Goal: Task Accomplishment & Management: Complete application form

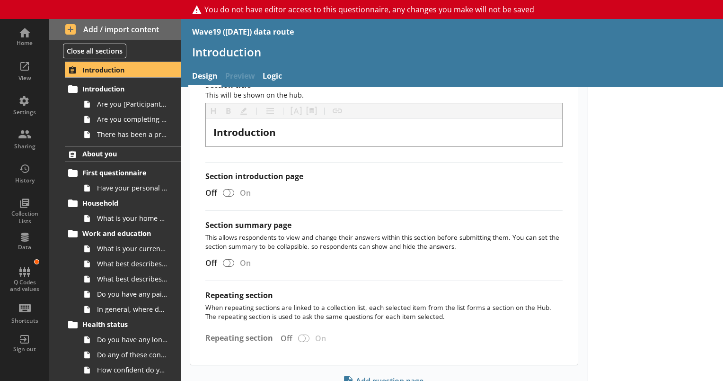
scroll to position [189, 0]
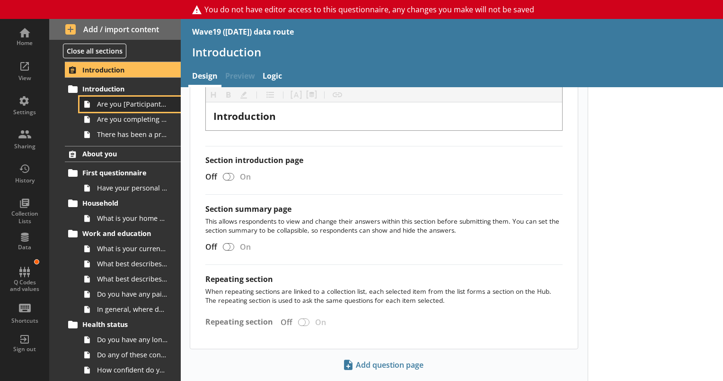
click at [127, 106] on span "Are you [Participant first name]?" at bounding box center [132, 103] width 71 height 9
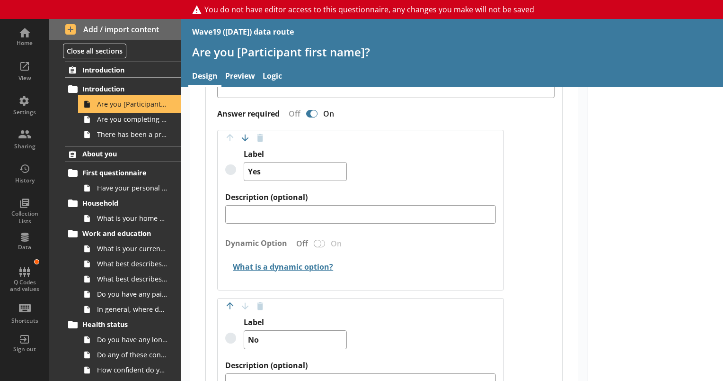
scroll to position [426, 0]
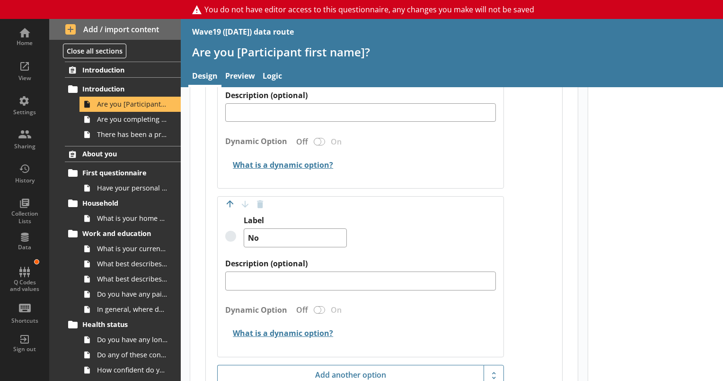
drag, startPoint x: 444, startPoint y: 330, endPoint x: 495, endPoint y: 405, distance: 90.9
drag, startPoint x: 495, startPoint y: 405, endPoint x: 454, endPoint y: 335, distance: 81.1
click at [451, 328] on h2 "What is a dynamic option?" at bounding box center [360, 334] width 271 height 22
click at [124, 191] on span "Have your personal circumstances changed since you last completed this question…" at bounding box center [132, 187] width 71 height 9
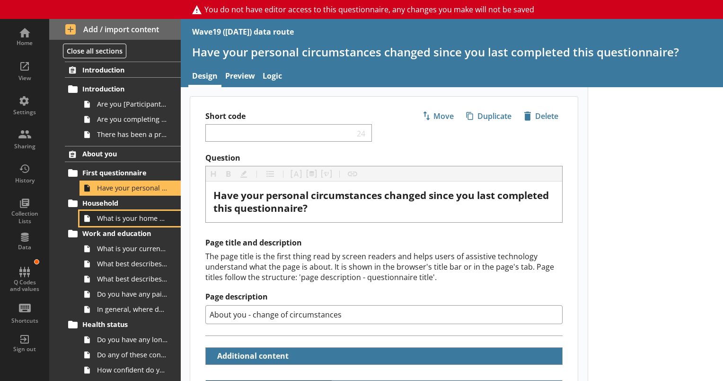
click at [137, 217] on span "What is your home address postcode?" at bounding box center [132, 218] width 71 height 9
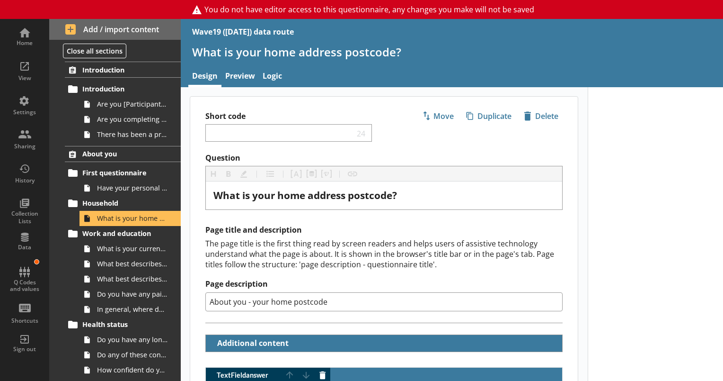
click at [685, 227] on div at bounding box center [656, 385] width 136 height 597
click at [131, 251] on span "What is your current work, education or other status? That is where you spend m…" at bounding box center [132, 248] width 71 height 9
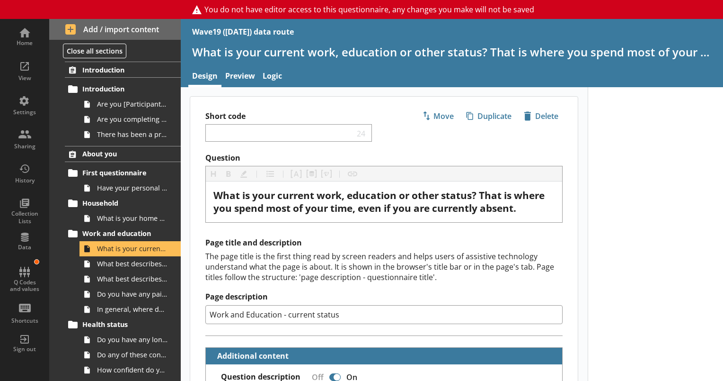
drag, startPoint x: 642, startPoint y: 191, endPoint x: 611, endPoint y: 331, distance: 143.4
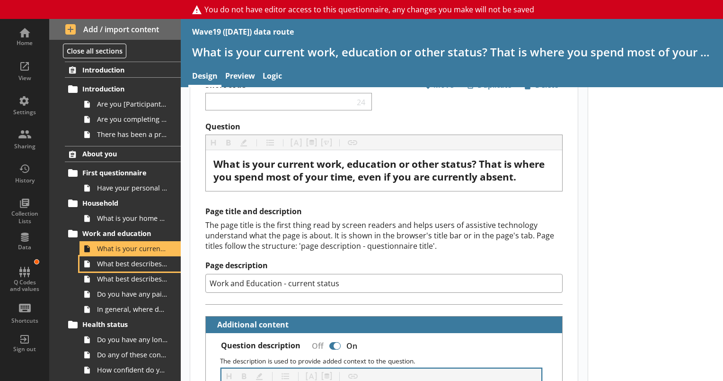
scroll to position [47, 0]
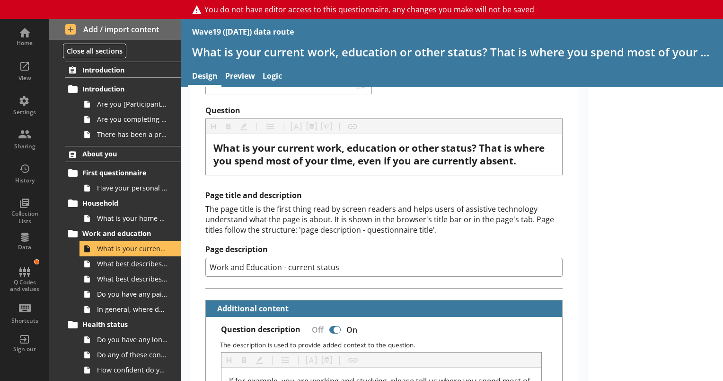
click at [146, 265] on span "What best describes your current situation?" at bounding box center [132, 263] width 71 height 9
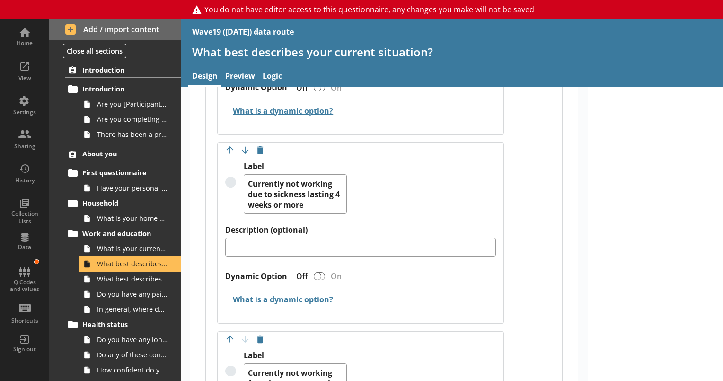
scroll to position [615, 0]
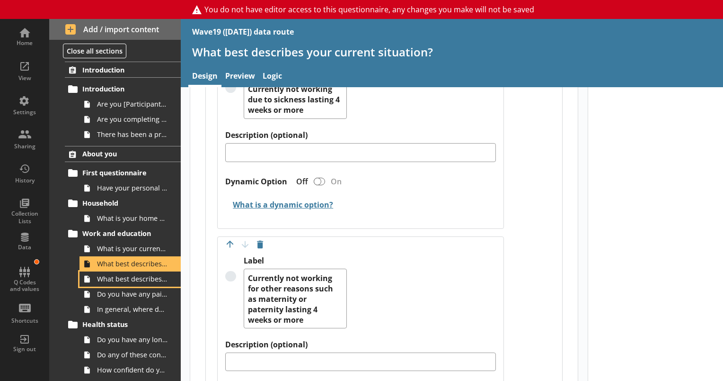
drag, startPoint x: 134, startPoint y: 273, endPoint x: 134, endPoint y: 265, distance: 7.6
click at [129, 289] on span "Do you have any paid employment in addition to this, or as part of an apprentic…" at bounding box center [132, 293] width 71 height 9
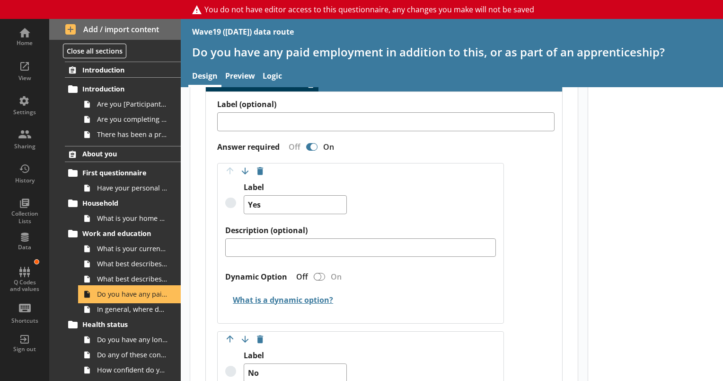
scroll to position [379, 0]
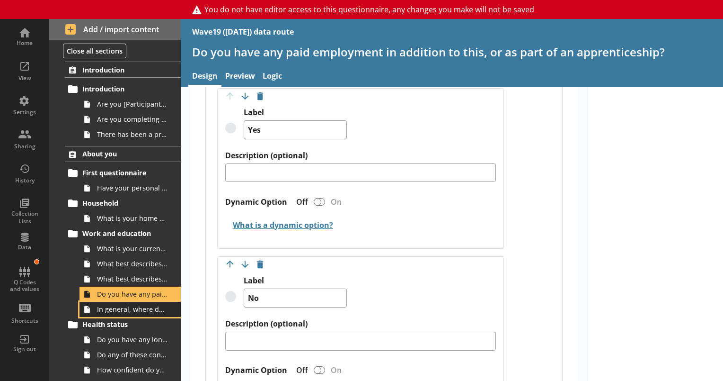
click at [125, 312] on span "In general, where do you currently work?" at bounding box center [132, 308] width 71 height 9
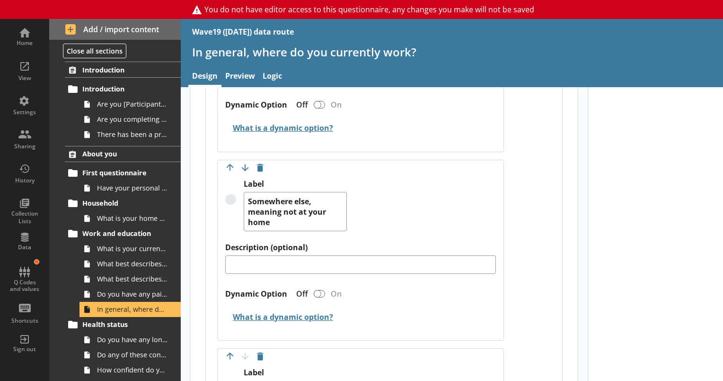
scroll to position [758, 0]
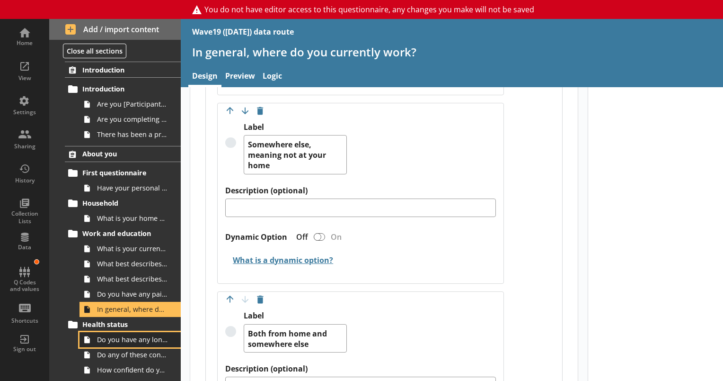
click at [127, 343] on span "Do you have any long-term physical or mental health conditions or illnesses las…" at bounding box center [132, 339] width 71 height 9
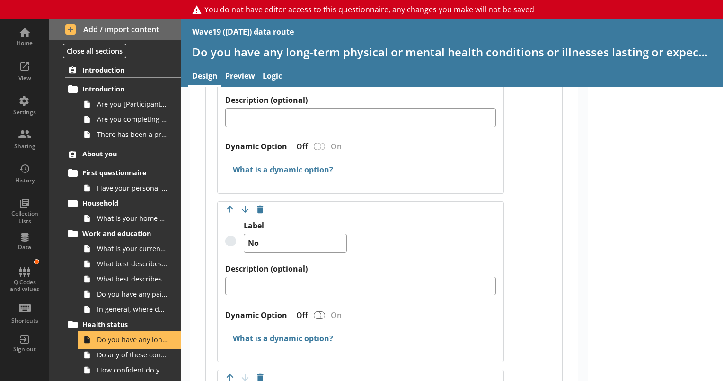
scroll to position [852, 0]
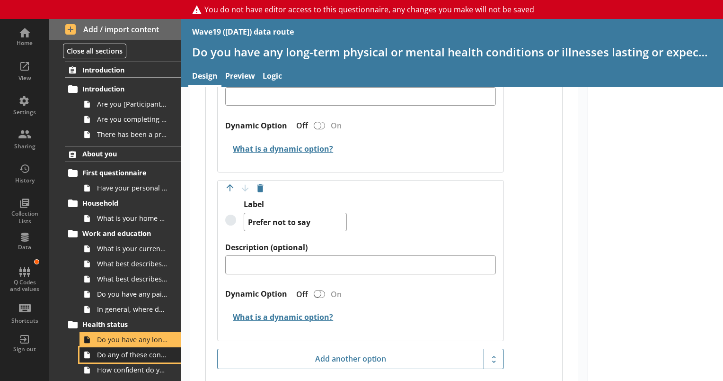
click at [121, 360] on link "Do any of these conditions or illnesses reduce your ability to carry out day-to…" at bounding box center [130, 354] width 101 height 15
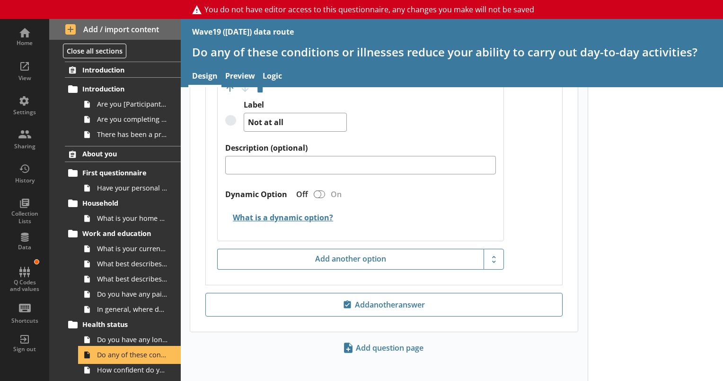
scroll to position [725, 0]
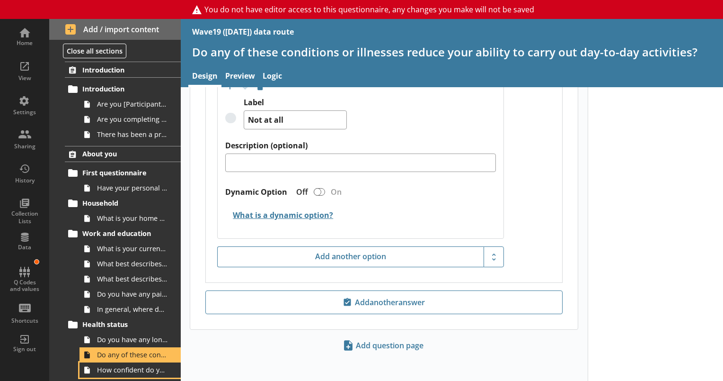
drag, startPoint x: 142, startPoint y: 371, endPoint x: 329, endPoint y: 336, distance: 190.3
click at [142, 370] on span "How confident do you feel managing your long-term conditions or illnesses?" at bounding box center [132, 369] width 71 height 9
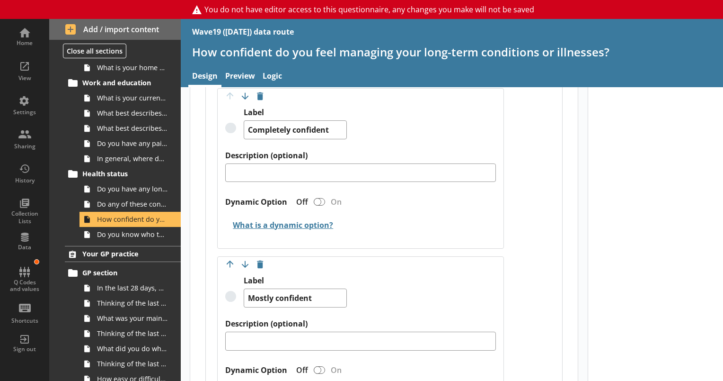
scroll to position [159, 0]
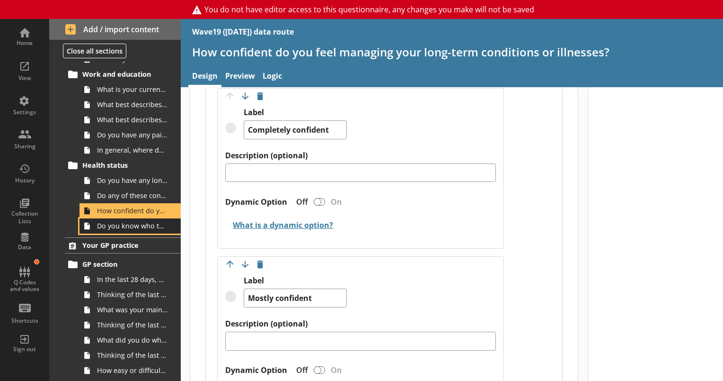
click at [134, 226] on span "Do you know who to contact if you become unwell with your long-term health cond…" at bounding box center [132, 225] width 71 height 9
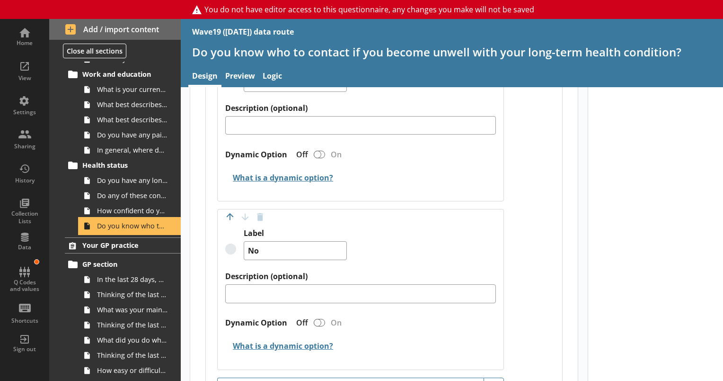
scroll to position [521, 0]
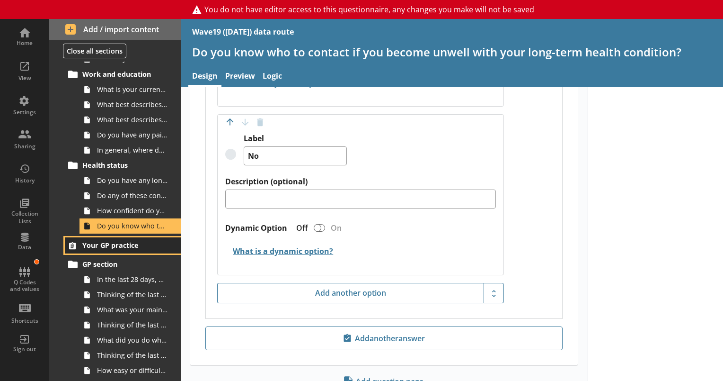
click at [117, 243] on span "Your GP practice" at bounding box center [123, 245] width 82 height 9
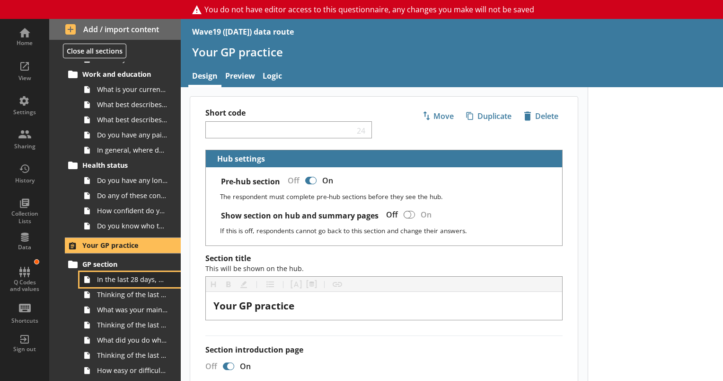
click at [123, 278] on span "In the last 28 days, have you tried to contact your GP practice for yourself or…" at bounding box center [132, 279] width 71 height 9
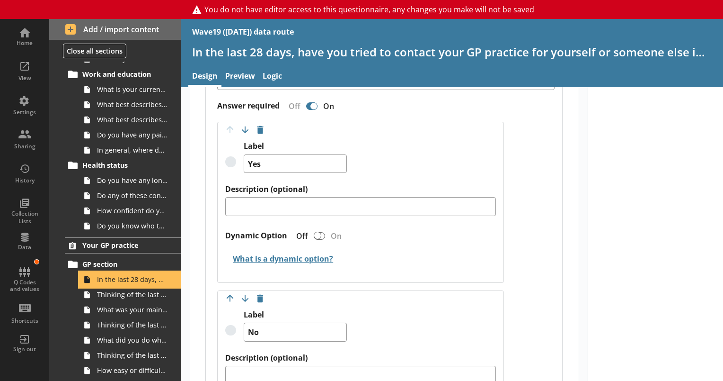
scroll to position [710, 0]
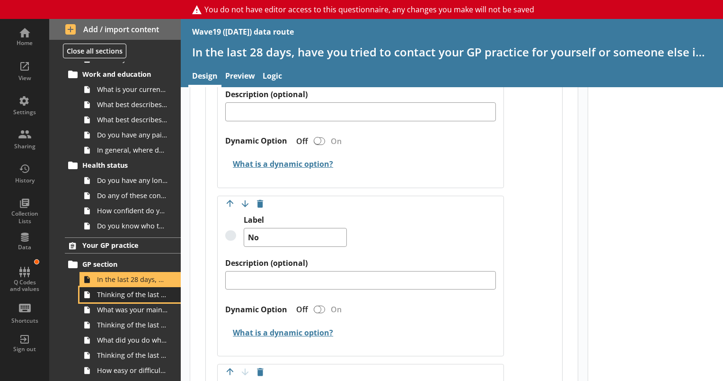
click at [143, 299] on link "Thinking of the last time you tried to contact your GP practice, who was it for?" at bounding box center [130, 294] width 101 height 15
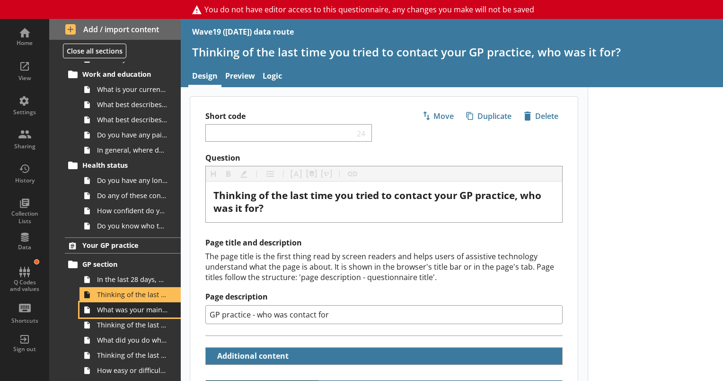
click at [143, 313] on link "What was your main reason for trying to contact your GP practice?" at bounding box center [130, 309] width 101 height 15
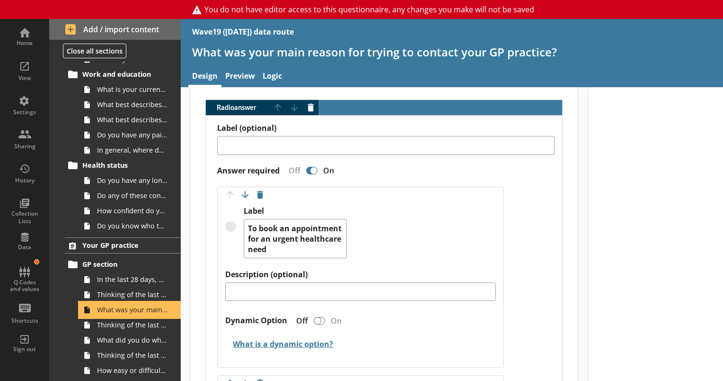
scroll to position [284, 0]
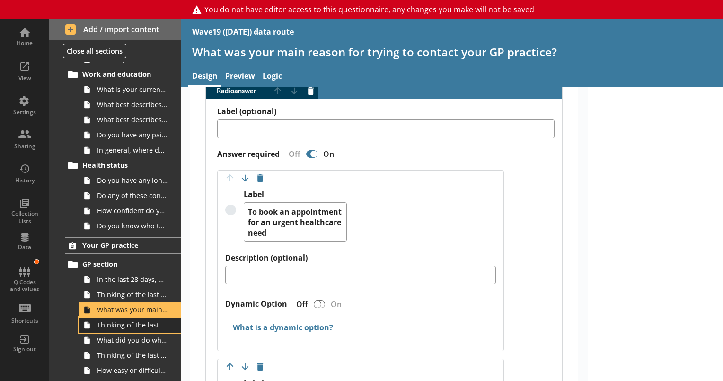
click at [119, 325] on span "Thinking of the last time you tried to contact your GP practice, did you manage…" at bounding box center [132, 324] width 71 height 9
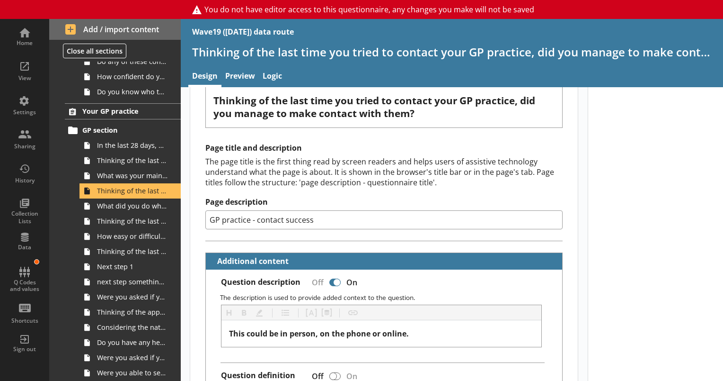
scroll to position [316, 0]
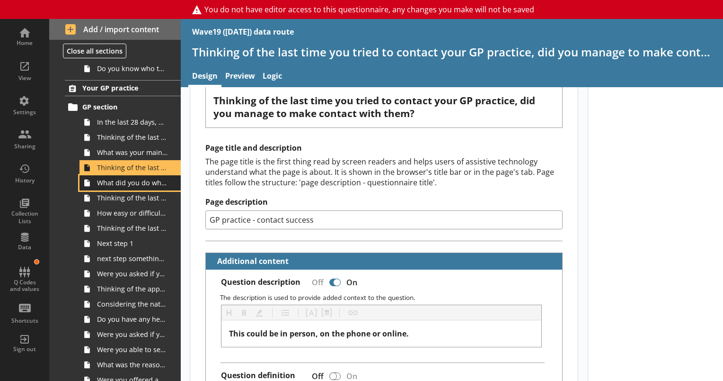
click at [134, 184] on span "What did you do when you could not make contact with your GP practice?" at bounding box center [132, 182] width 71 height 9
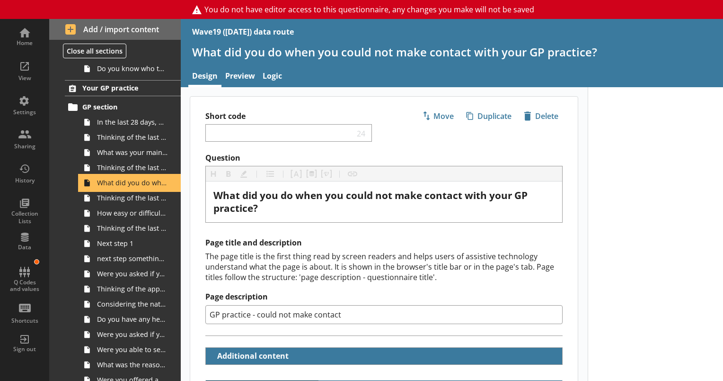
scroll to position [257, 0]
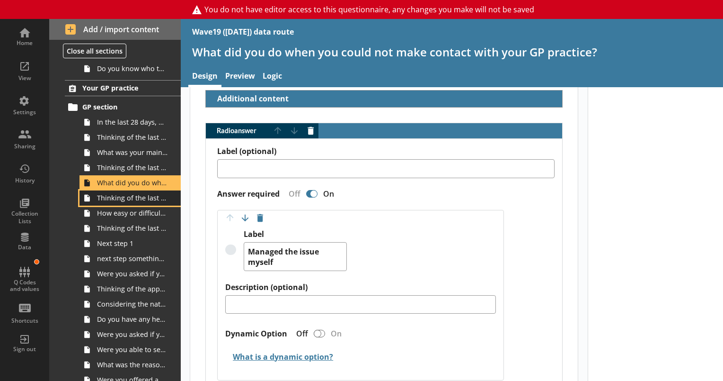
click at [144, 201] on link "Thinking of the last time you contacted your GP practice, how did you make cont…" at bounding box center [130, 197] width 101 height 15
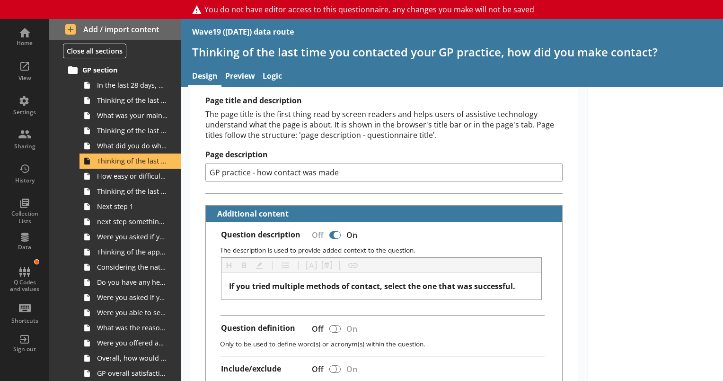
scroll to position [364, 0]
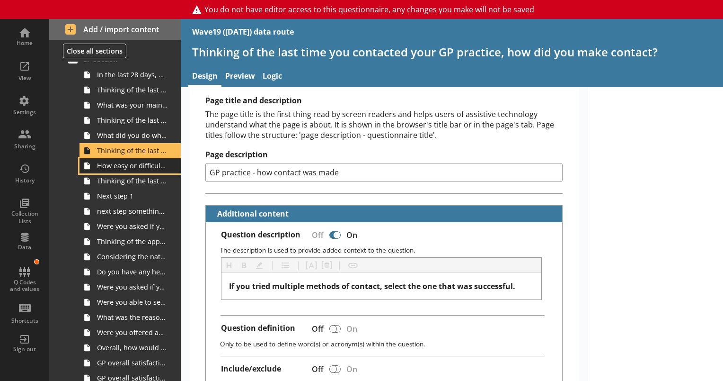
click at [123, 171] on link "How easy or difficult was it to make contact with your GP practice?" at bounding box center [130, 165] width 101 height 15
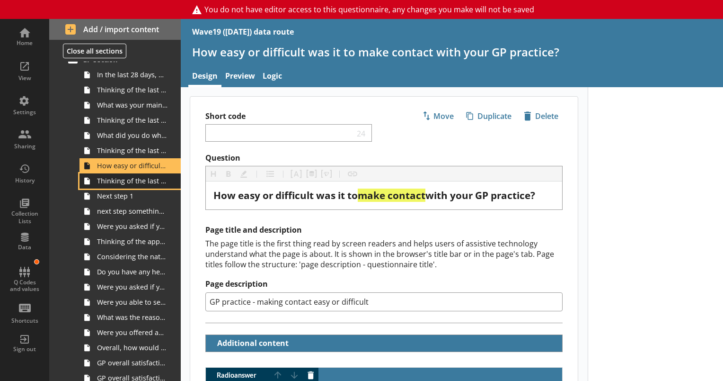
click at [127, 184] on span "Thinking of the last time you contacted your GP practice, how soon after that c…" at bounding box center [132, 180] width 71 height 9
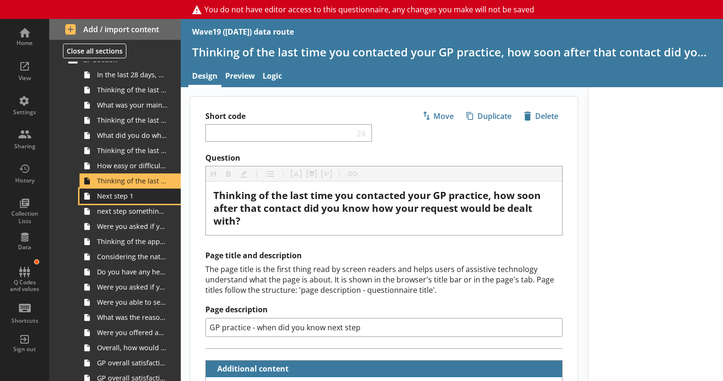
click at [127, 201] on link "Next step 1" at bounding box center [130, 195] width 101 height 15
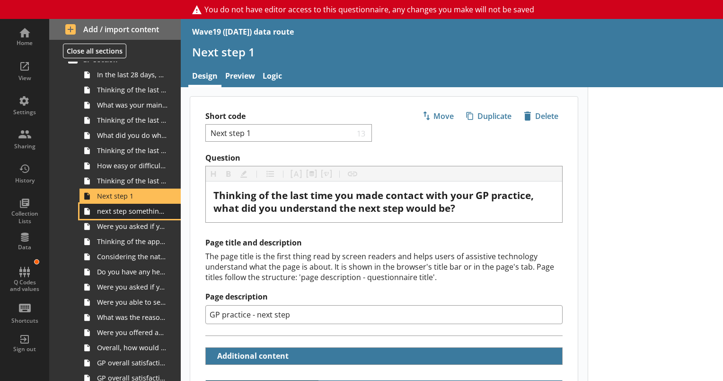
click at [134, 213] on span "next step something else" at bounding box center [132, 210] width 71 height 9
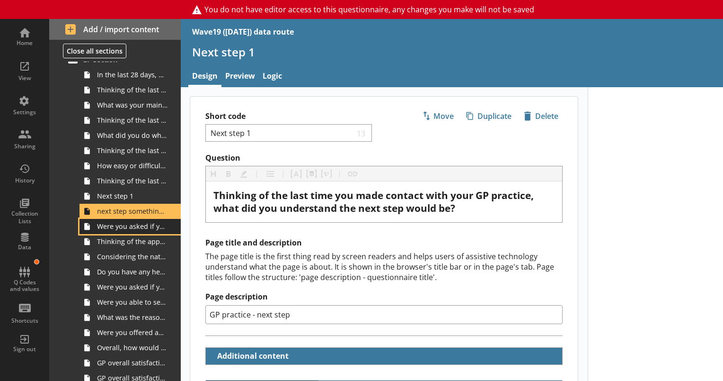
click at [134, 227] on span "Were you asked if you wanted a face-to-face appointment?" at bounding box center [132, 226] width 71 height 9
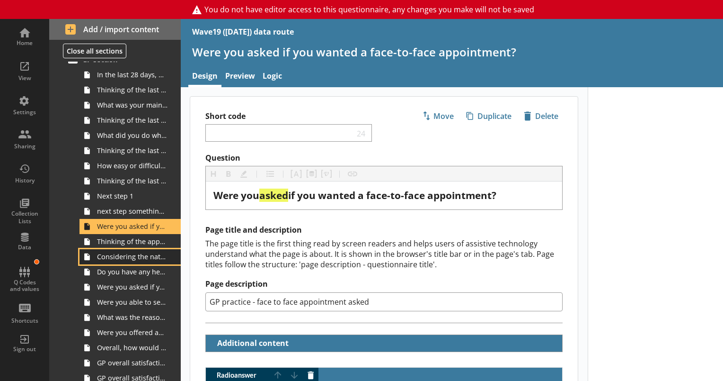
click at [140, 250] on link "Considering the nature of your request, how reasonable or unreasonable was the …" at bounding box center [130, 256] width 101 height 15
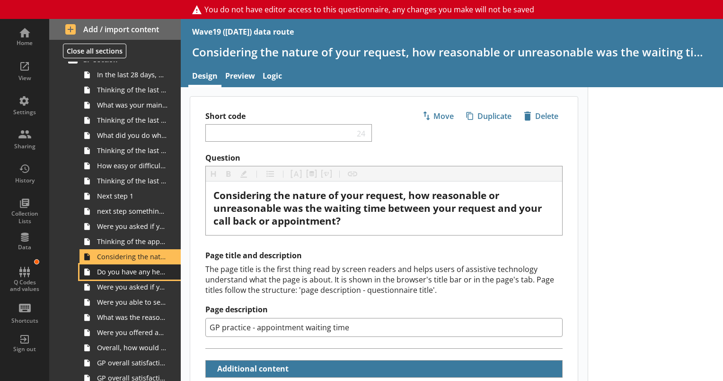
click at [138, 274] on span "Do you have any healthcare professionals at your GP practice who you prefer to …" at bounding box center [132, 271] width 71 height 9
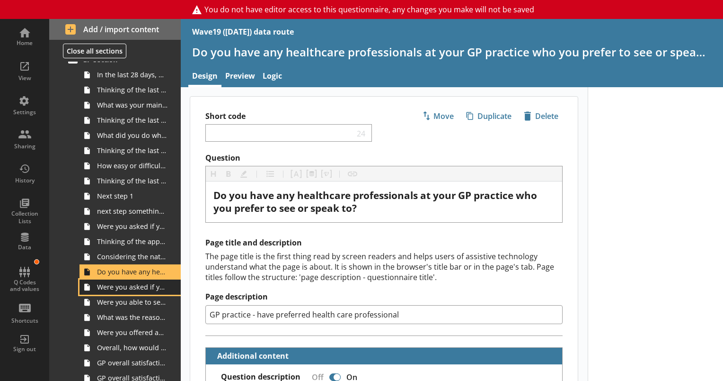
click at [145, 287] on span "Were you asked if you wanted to see or speak to a preferred healthcare professi…" at bounding box center [132, 286] width 71 height 9
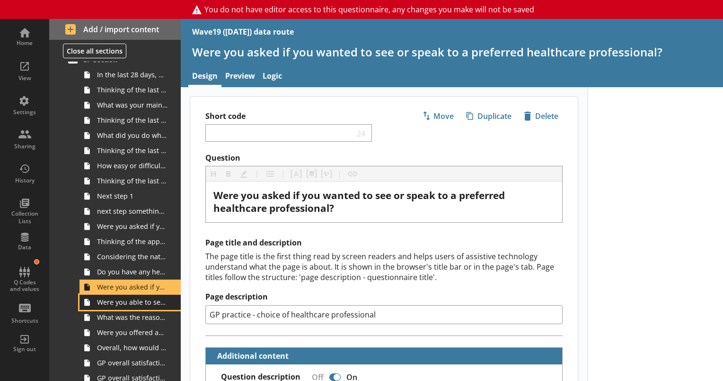
click at [137, 302] on span "Were you able to see or speak to your preferred healthcare professional?" at bounding box center [132, 301] width 71 height 9
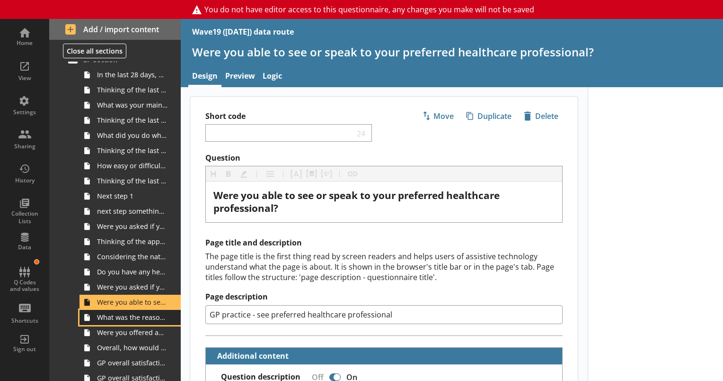
click at [111, 317] on span "What was the reason for not seeing or speaking to your preferred healthcare pro…" at bounding box center [132, 316] width 71 height 9
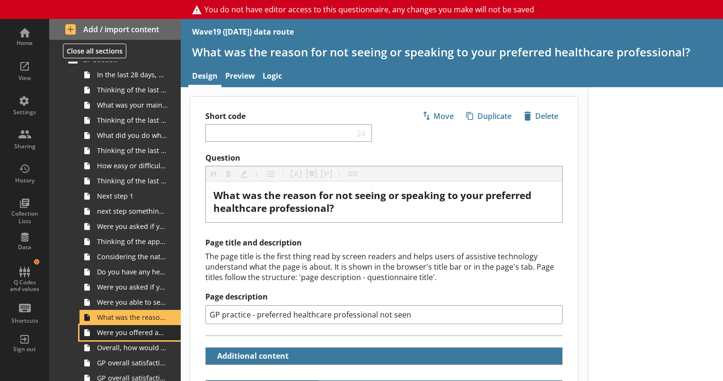
click at [120, 335] on span "Were you offered any appointments with your preferred healthcare professional t…" at bounding box center [132, 332] width 71 height 9
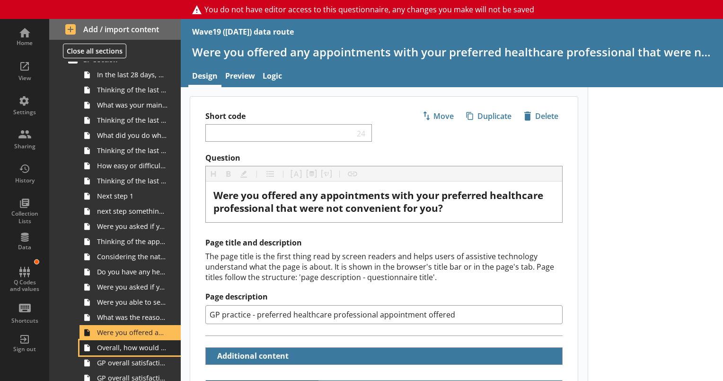
click at [115, 349] on span "Overall, how would you describe your experience of your GP practice?" at bounding box center [132, 347] width 71 height 9
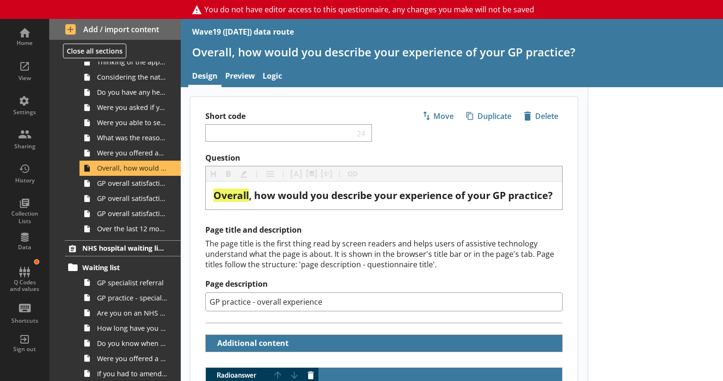
scroll to position [553, 0]
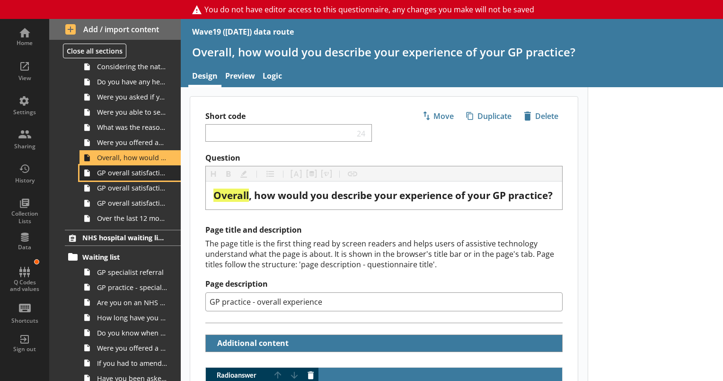
click at [135, 175] on span "GP overall satisfaction good" at bounding box center [132, 172] width 71 height 9
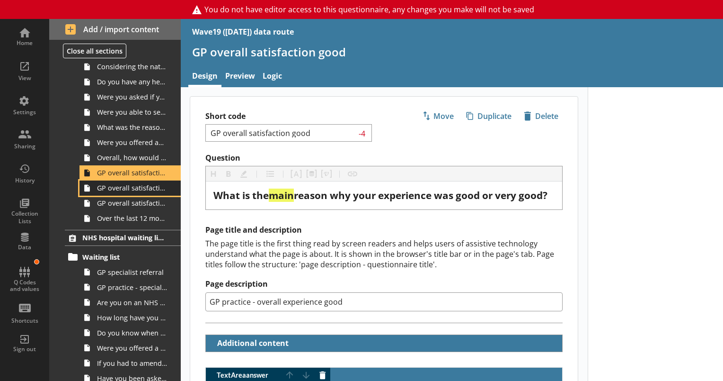
click at [134, 190] on span "GP overall satisfaction neither good nor poor" at bounding box center [132, 187] width 71 height 9
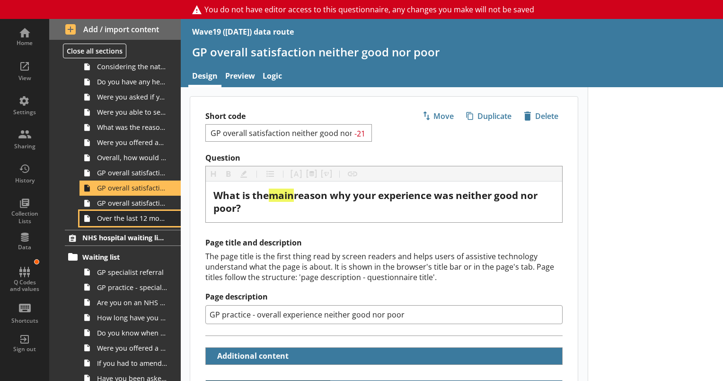
click at [140, 211] on link "Over the last 12 months, how do you think the service provided by your GP pract…" at bounding box center [130, 218] width 101 height 15
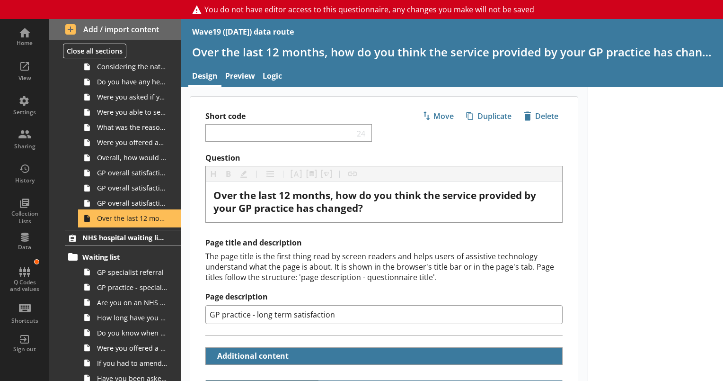
click at [143, 217] on span "Over the last 12 months, how do you think the service provided by your GP pract…" at bounding box center [132, 218] width 71 height 9
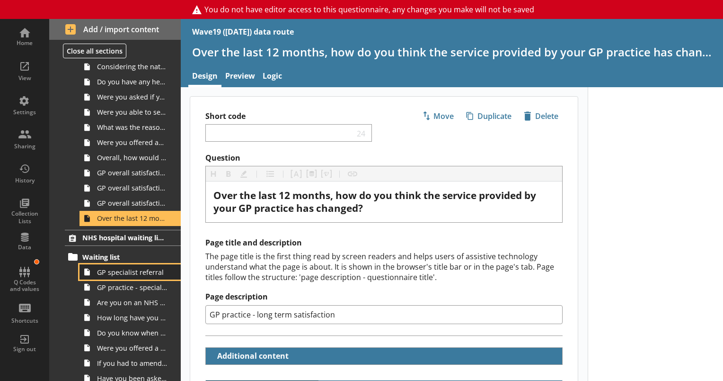
click at [125, 274] on span "GP specialist referral" at bounding box center [132, 271] width 71 height 9
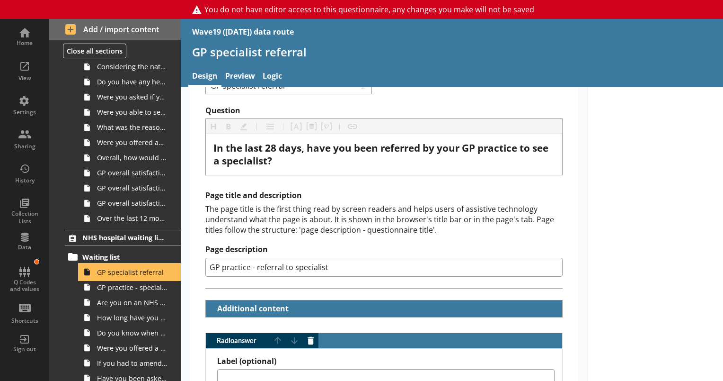
scroll to position [95, 0]
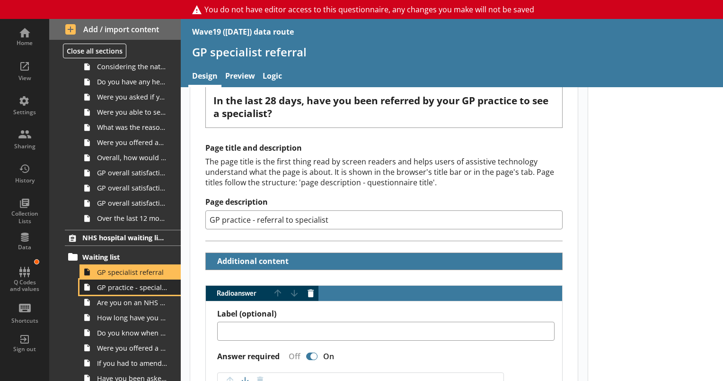
click at [120, 292] on link "GP practice - specialist referral choice" at bounding box center [130, 286] width 101 height 15
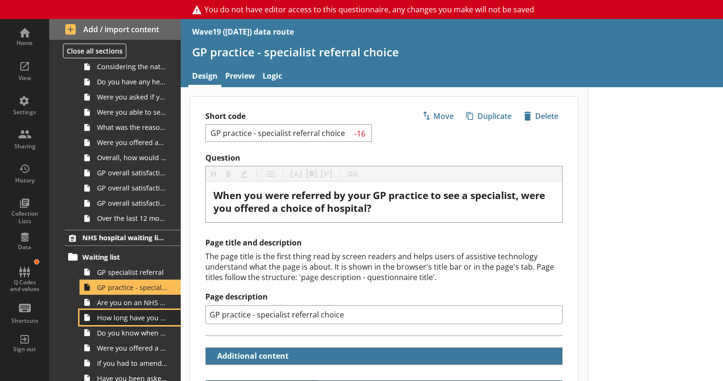
click at [125, 310] on link "How long have you been on an NHS hospital waiting list?" at bounding box center [130, 317] width 101 height 15
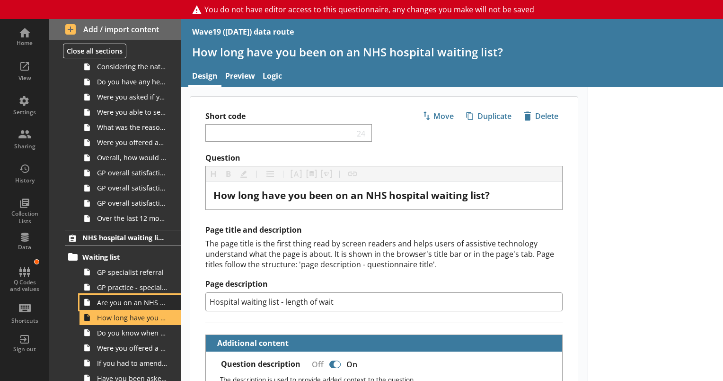
click at [139, 304] on span "Are you on an NHS hospital waiting list?" at bounding box center [132, 302] width 71 height 9
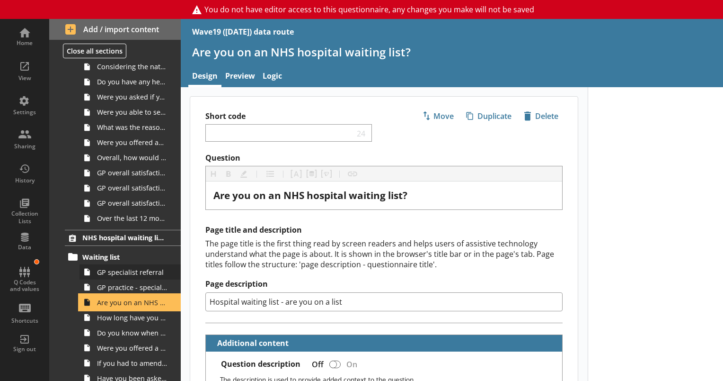
scroll to position [648, 0]
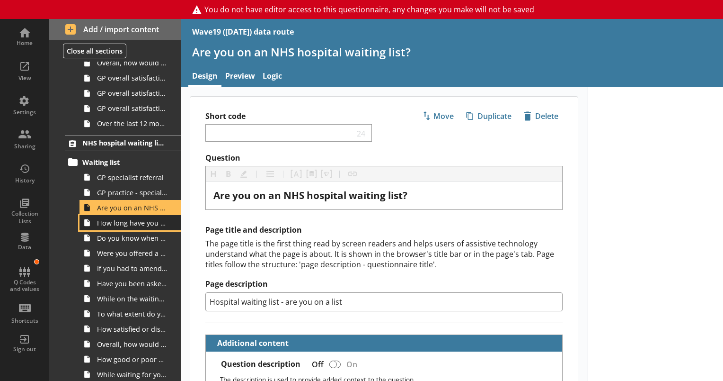
click at [134, 225] on span "How long have you been on an NHS hospital waiting list?" at bounding box center [132, 222] width 71 height 9
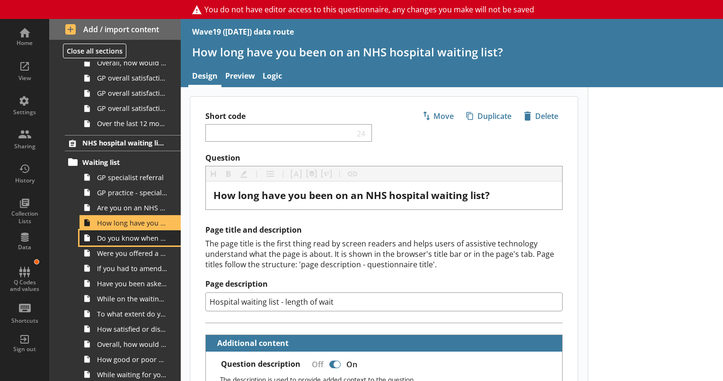
click at [120, 242] on link "Do you know when to expect your appointment or treatment at the hospital?" at bounding box center [130, 237] width 101 height 15
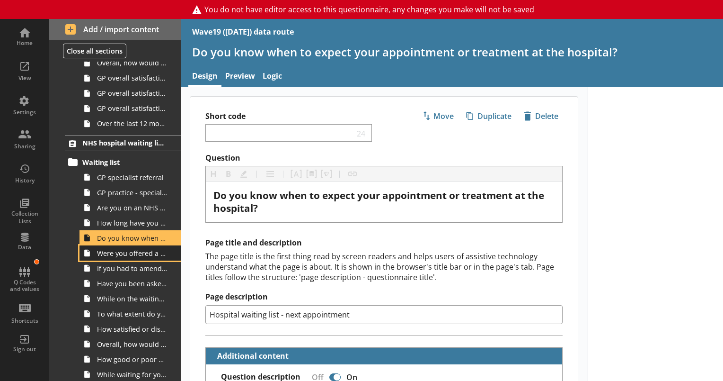
click at [116, 255] on span "Were you offered a choice of time and date for your hospital appointment?" at bounding box center [132, 253] width 71 height 9
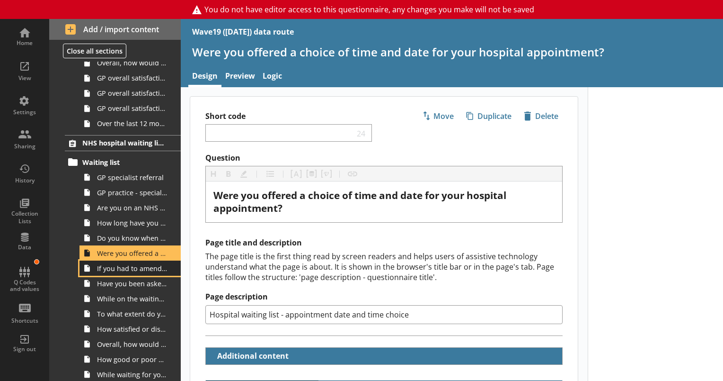
click at [116, 273] on link "If you had to amend or cancel your hospital appointment, how easy or difficult …" at bounding box center [130, 267] width 101 height 15
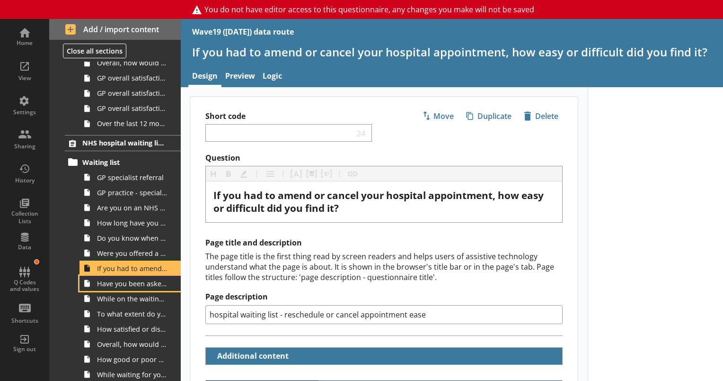
drag, startPoint x: 118, startPoint y: 280, endPoint x: 118, endPoint y: 288, distance: 8.1
click at [118, 288] on ol "Introduction Introduction Are you [Participant first name]? Are you completing …" at bounding box center [115, 246] width 132 height 1667
click at [121, 288] on link "Have you been asked whether you still require your hospital appointment?" at bounding box center [130, 283] width 101 height 15
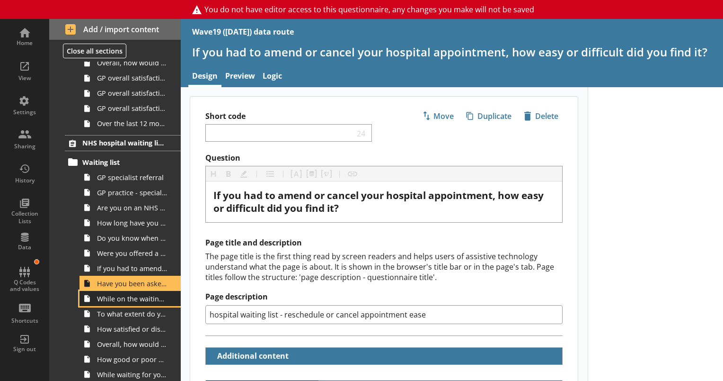
click at [122, 295] on span "While on the waiting list, have you been provided with information about any of…" at bounding box center [132, 298] width 71 height 9
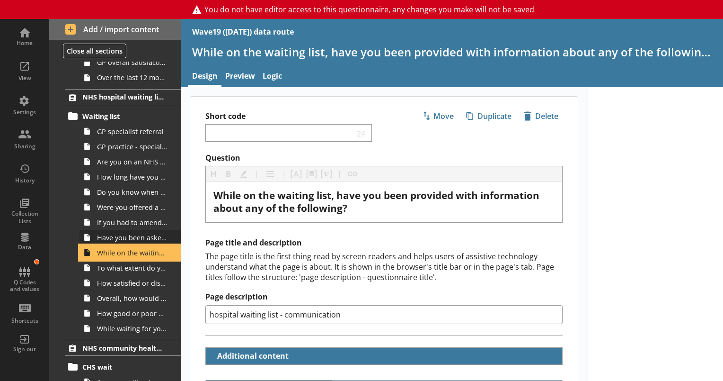
scroll to position [743, 0]
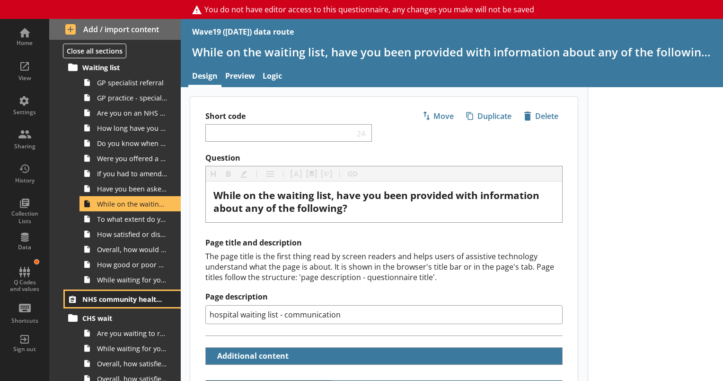
click at [136, 297] on span "NHS community health services" at bounding box center [123, 298] width 82 height 9
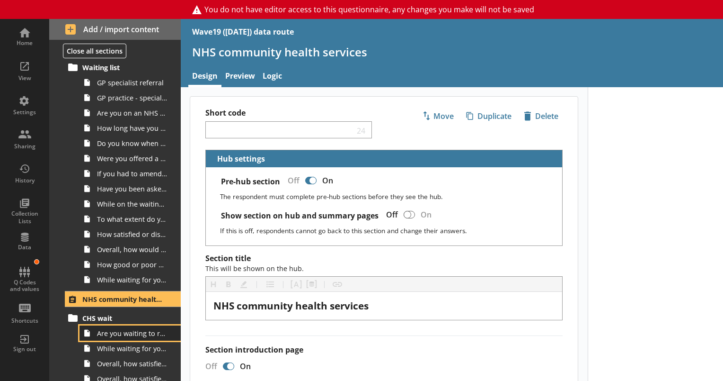
click at [123, 333] on span "Are you waiting to receive care, treatment or advice from one of the following …" at bounding box center [132, 333] width 71 height 9
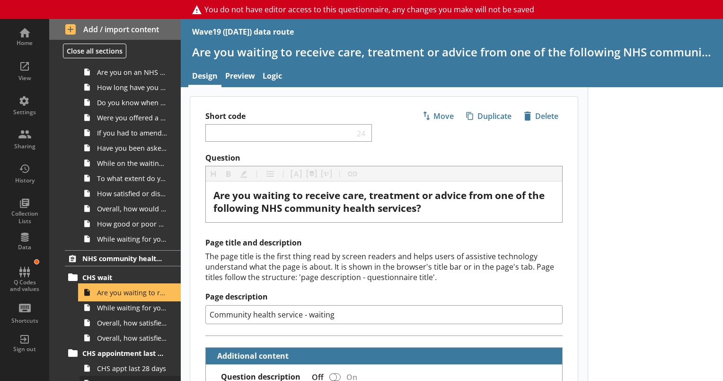
scroll to position [838, 0]
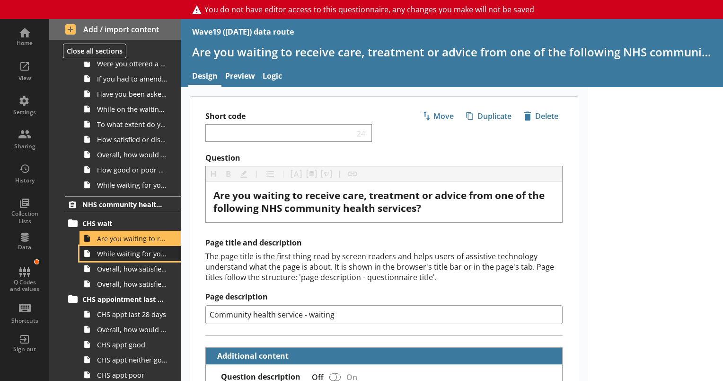
click at [123, 258] on link "While waiting for your first appointment to receive care, treatment or advice f…" at bounding box center [130, 253] width 101 height 15
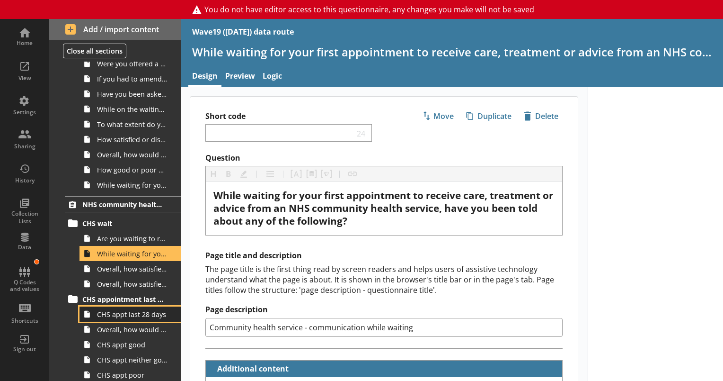
click at [117, 316] on span "CHS appt last 28 days" at bounding box center [132, 314] width 71 height 9
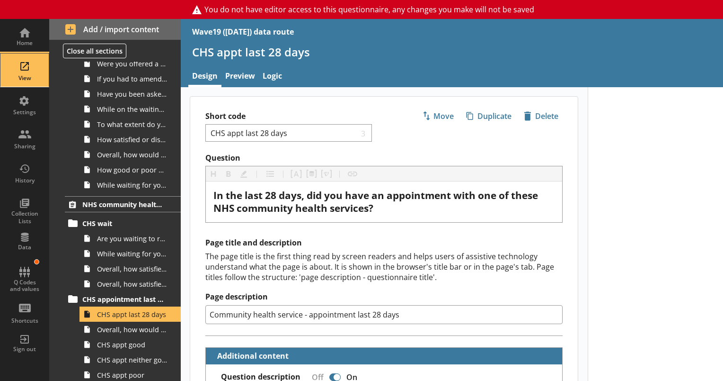
click at [23, 69] on div "View" at bounding box center [24, 69] width 33 height 33
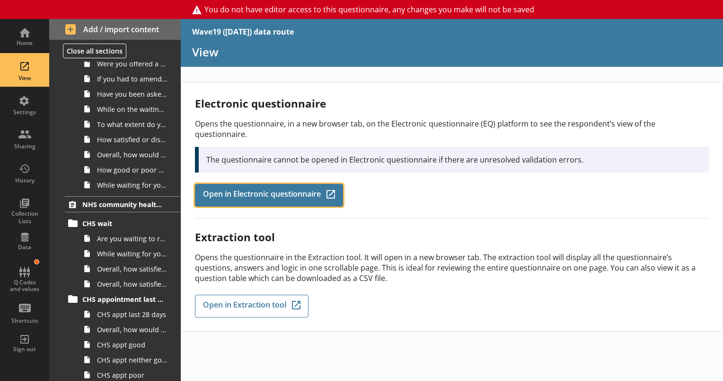
click at [287, 190] on span "Open in Electronic questionnaire" at bounding box center [262, 195] width 118 height 10
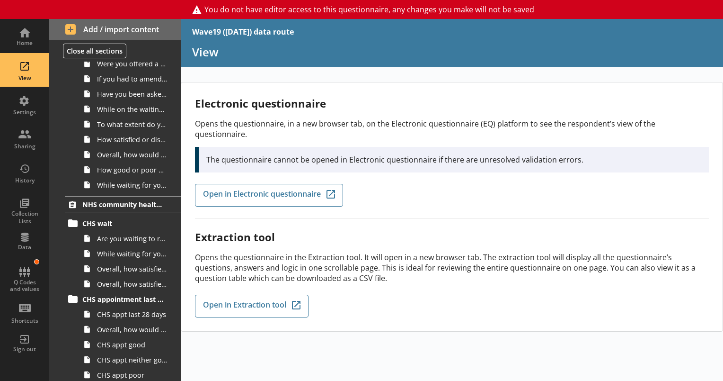
click at [651, 101] on h2 "Electronic questionnaire" at bounding box center [452, 103] width 514 height 15
click at [31, 114] on div "Settings" at bounding box center [24, 112] width 33 height 8
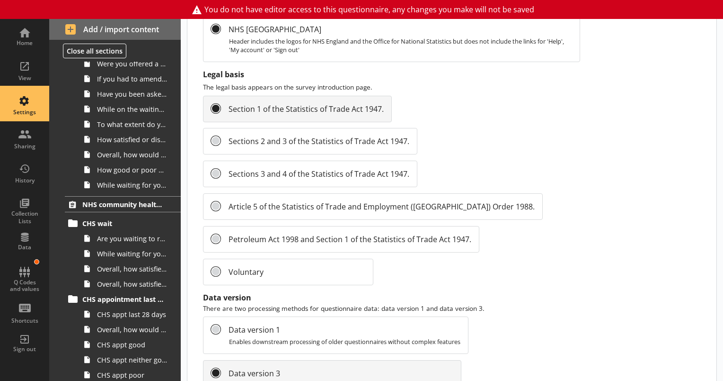
scroll to position [1064, 0]
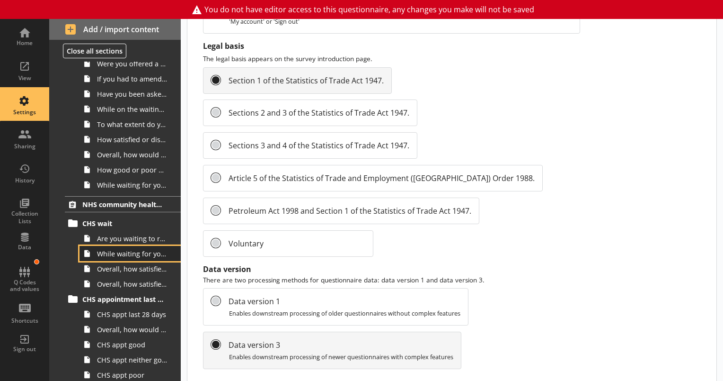
click at [121, 246] on link "While waiting for your first appointment to receive care, treatment or advice f…" at bounding box center [130, 253] width 101 height 15
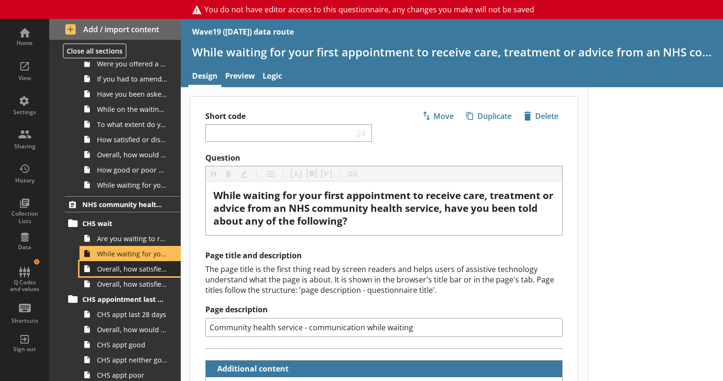
click at [134, 272] on link "Overall, how satisfied or dissatisfied are you with the communication about you…" at bounding box center [130, 268] width 101 height 15
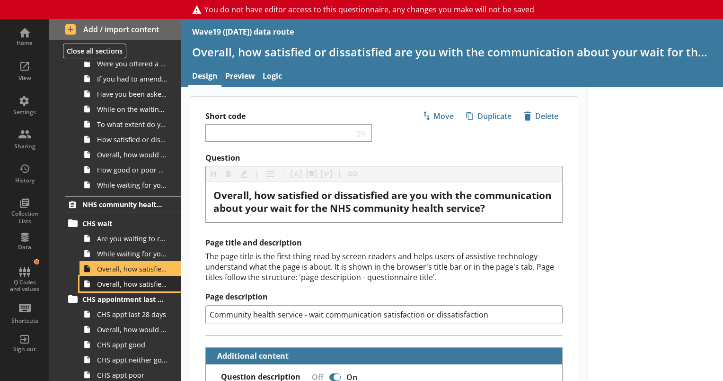
click at [136, 287] on link "Overall, how satisfied or dissatisfied are you with the length of time you have…" at bounding box center [130, 283] width 101 height 15
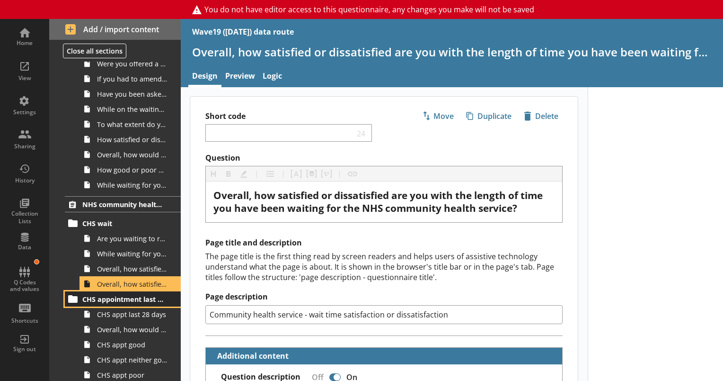
click at [138, 300] on span "CHS appointment last 28 days" at bounding box center [123, 298] width 82 height 9
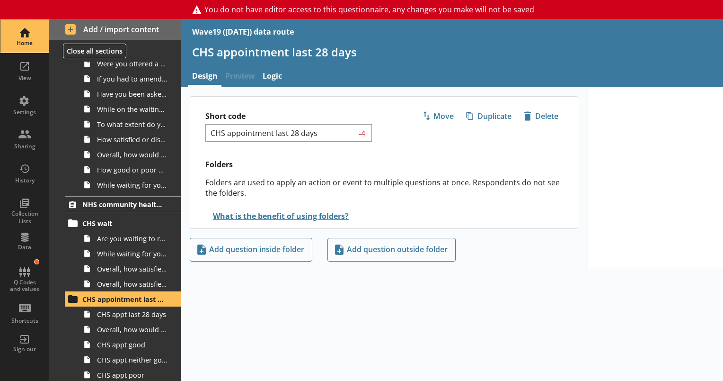
click at [23, 33] on div "Home" at bounding box center [24, 35] width 33 height 33
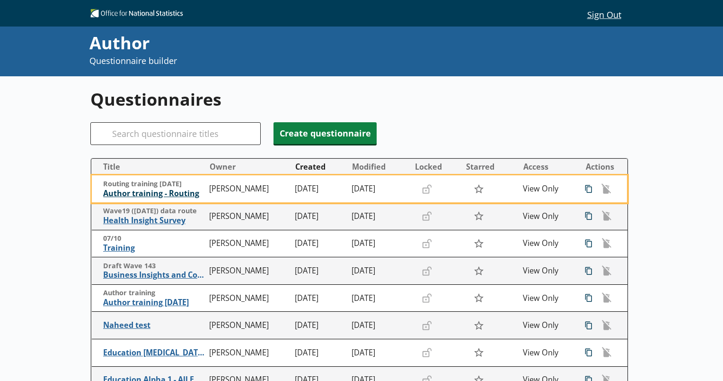
click at [159, 198] on span "Author training - Routing" at bounding box center [154, 193] width 102 height 10
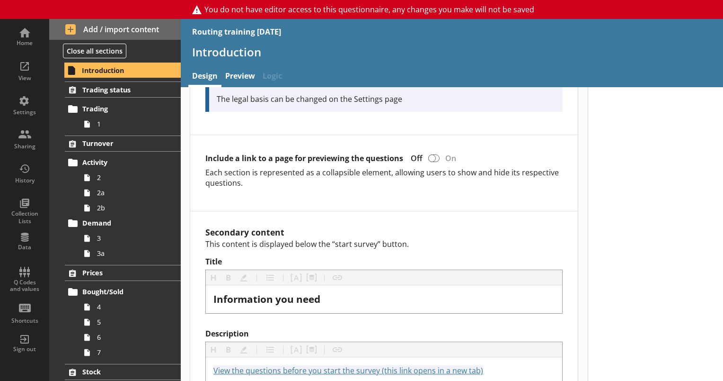
scroll to position [701, 0]
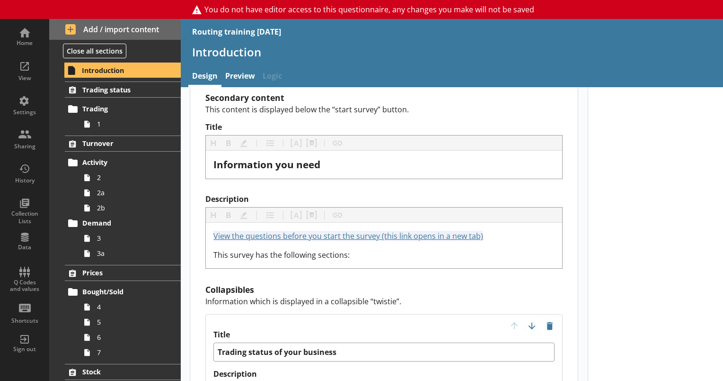
scroll to position [852, 0]
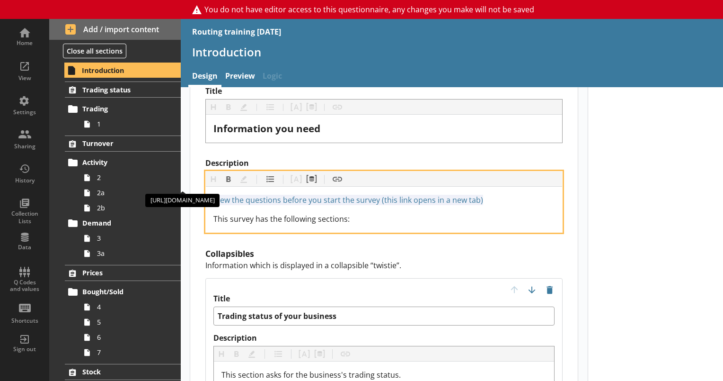
click at [428, 195] on span "View the questions before you start the survey (this link opens in a new tab)" at bounding box center [349, 200] width 270 height 10
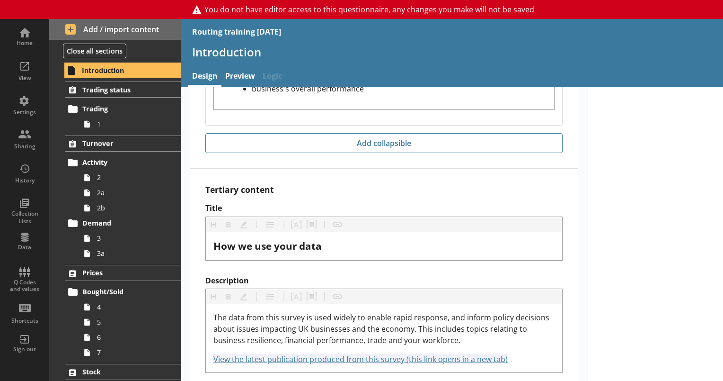
scroll to position [2367, 0]
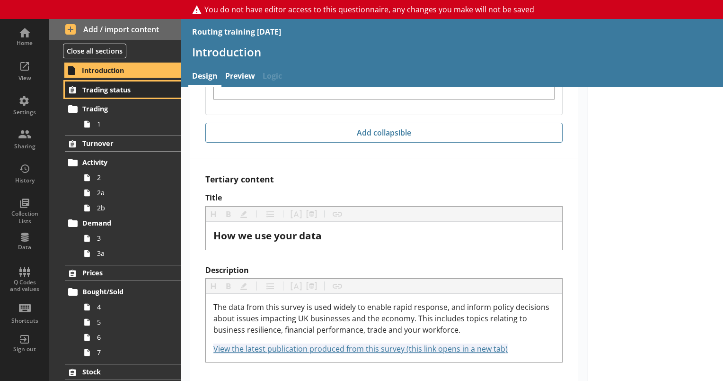
click at [125, 87] on span "Trading status" at bounding box center [123, 89] width 82 height 9
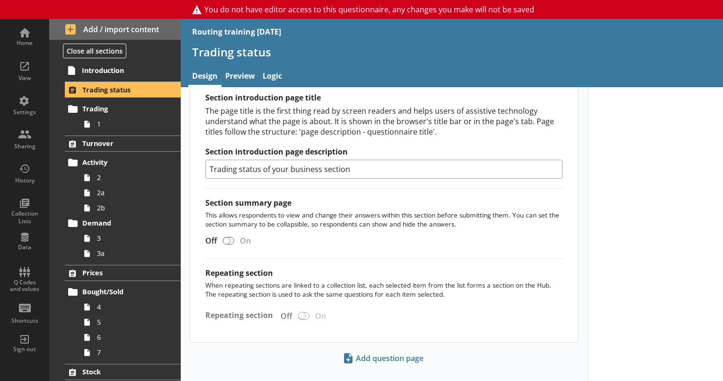
scroll to position [447, 0]
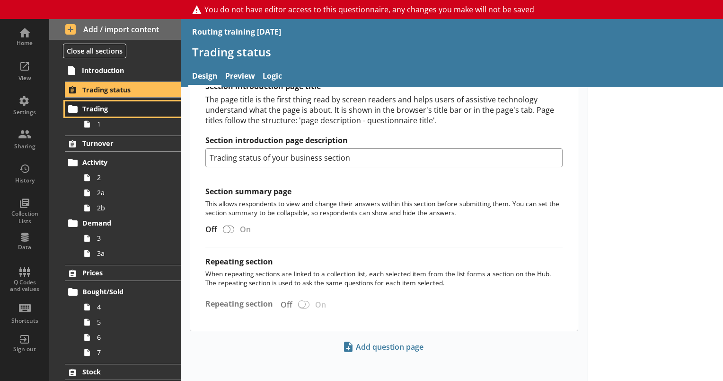
click at [99, 108] on span "Trading" at bounding box center [123, 108] width 82 height 9
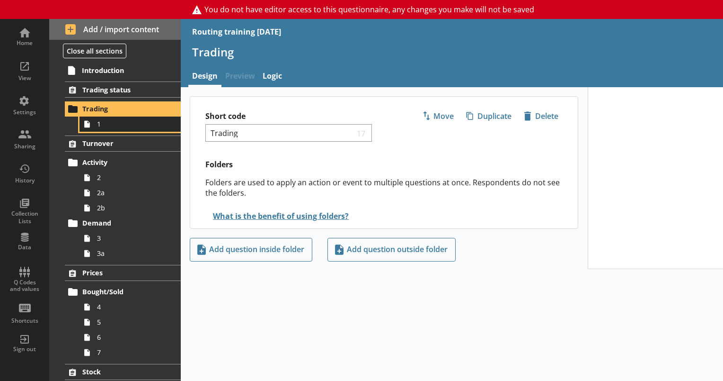
click at [104, 128] on link "1" at bounding box center [130, 123] width 101 height 15
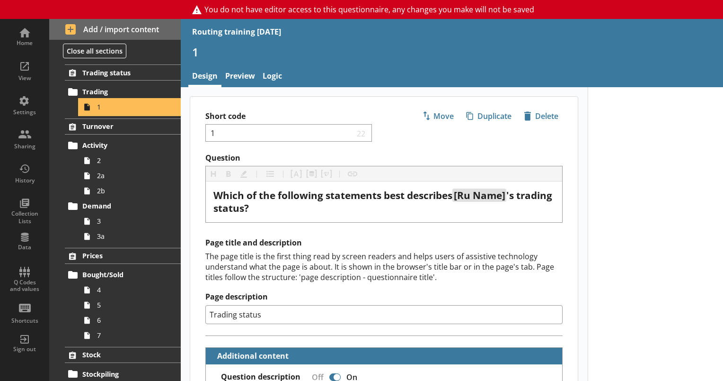
scroll to position [19, 0]
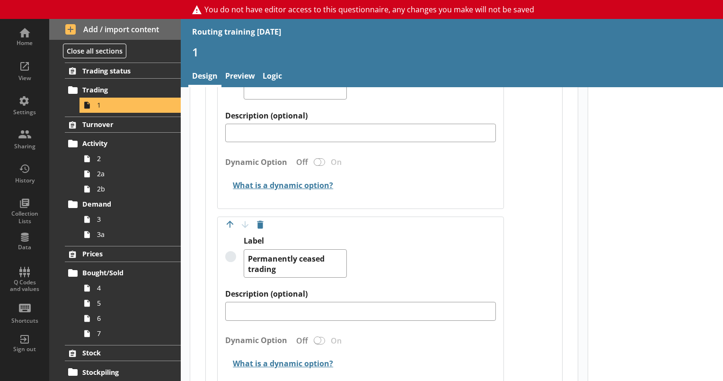
scroll to position [1288, 0]
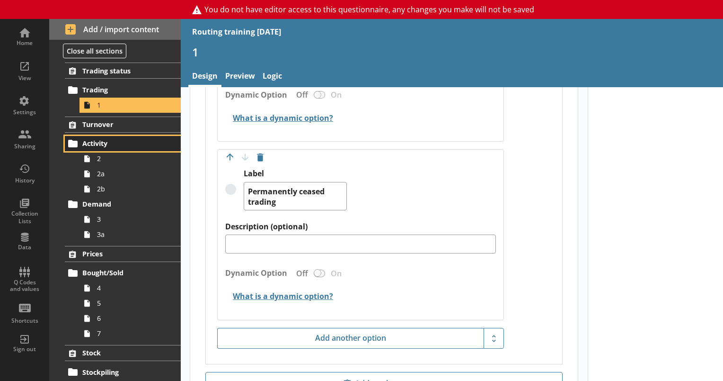
click at [104, 143] on span "Activity" at bounding box center [123, 143] width 82 height 9
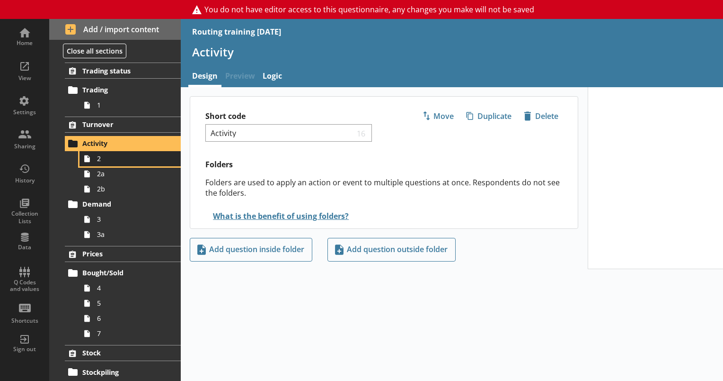
click at [104, 163] on link "2" at bounding box center [130, 158] width 101 height 15
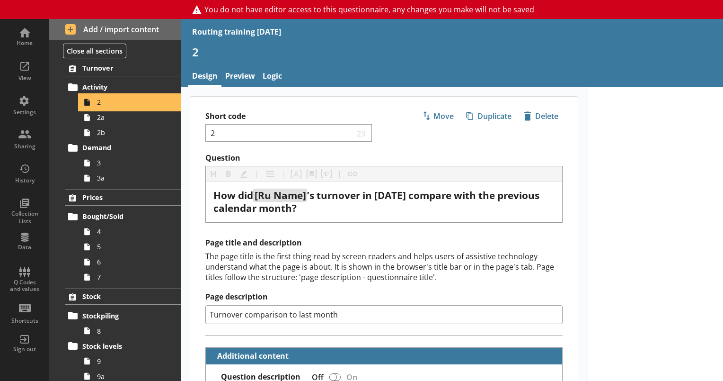
scroll to position [76, 0]
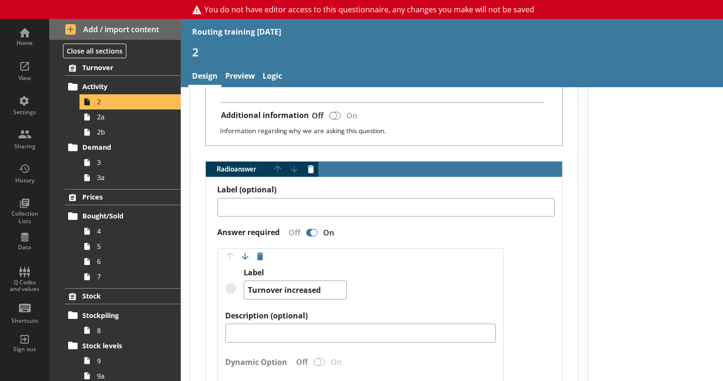
scroll to position [455, 0]
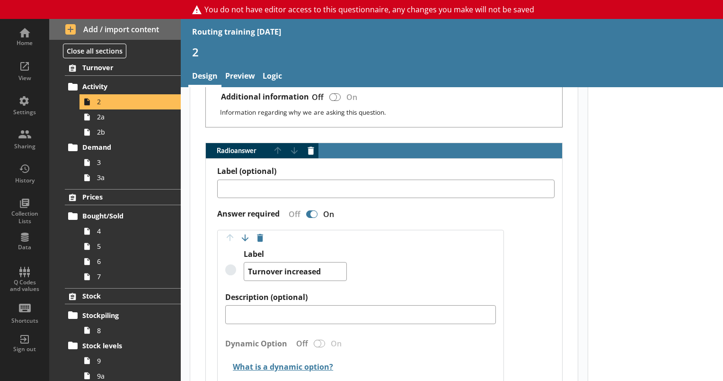
click at [400, 205] on div "Answer required Off On" at bounding box center [386, 213] width 338 height 17
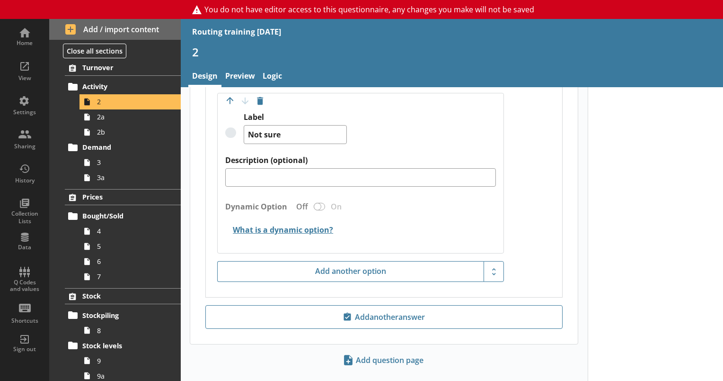
scroll to position [1121, 0]
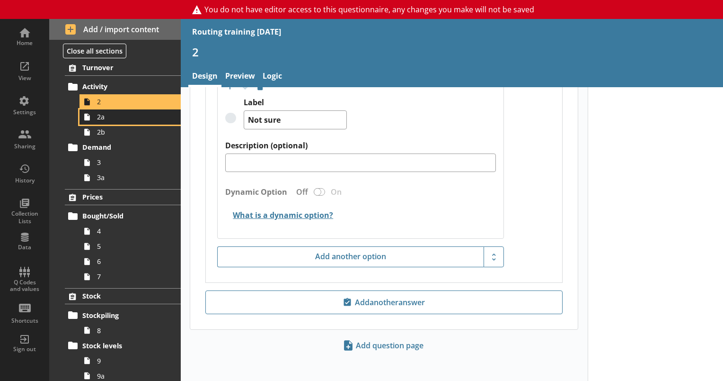
click at [103, 115] on span "2a" at bounding box center [132, 116] width 71 height 9
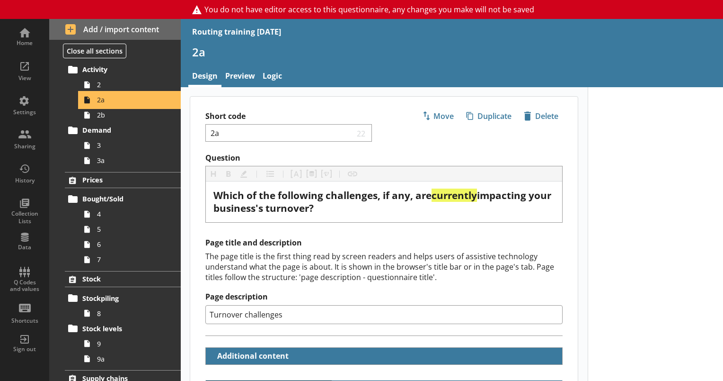
scroll to position [95, 0]
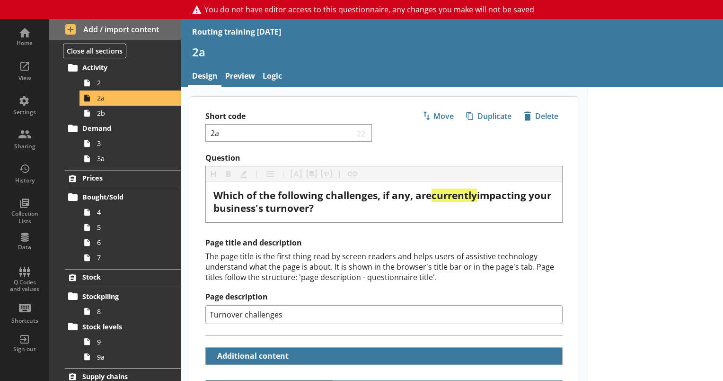
click at [311, 258] on div "The page title is the first thing read by screen readers and helps users of ass…" at bounding box center [383, 266] width 357 height 31
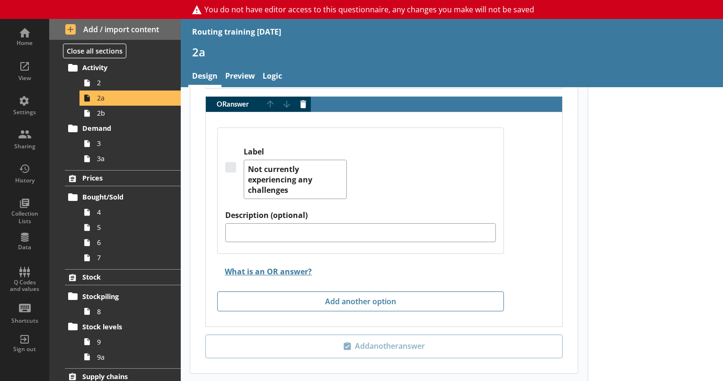
scroll to position [2695, 0]
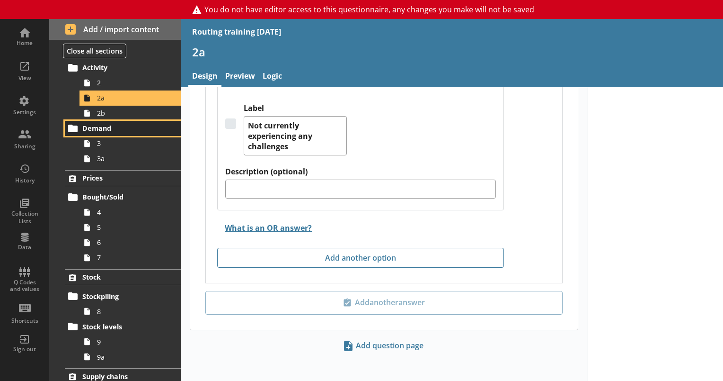
click at [99, 122] on link "Demand" at bounding box center [123, 128] width 116 height 15
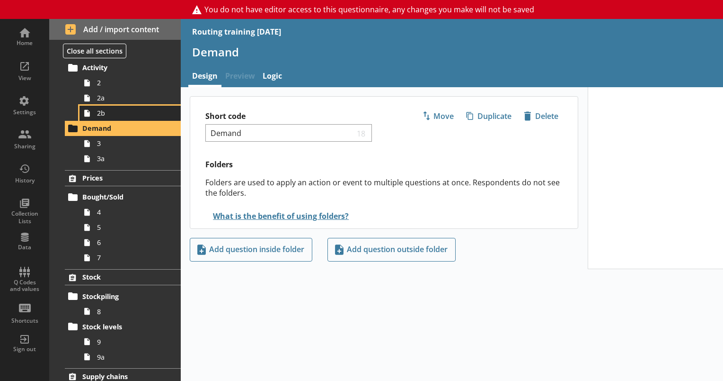
click at [100, 114] on span "2b" at bounding box center [132, 112] width 71 height 9
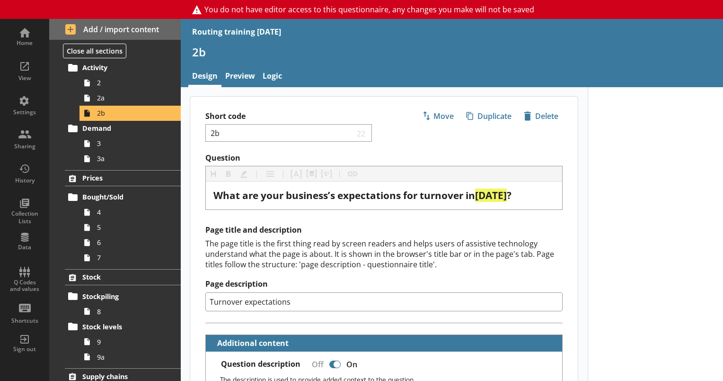
click at [418, 257] on div "The page title is the first thing read by screen readers and helps users of ass…" at bounding box center [383, 253] width 357 height 31
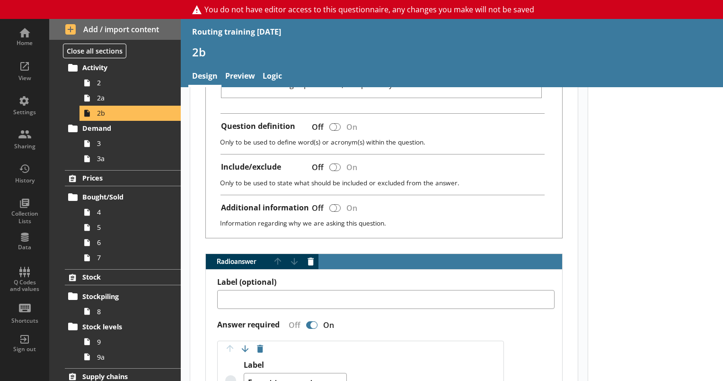
scroll to position [341, 0]
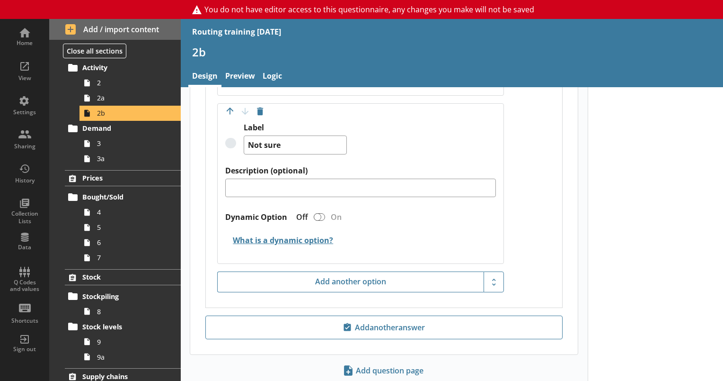
scroll to position [1122, 0]
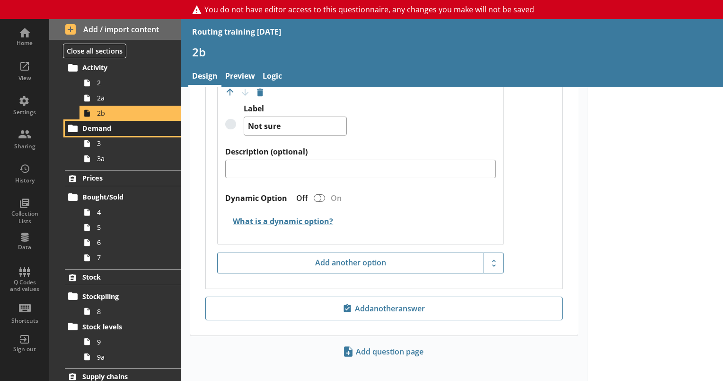
click at [93, 128] on span "Demand" at bounding box center [123, 128] width 82 height 9
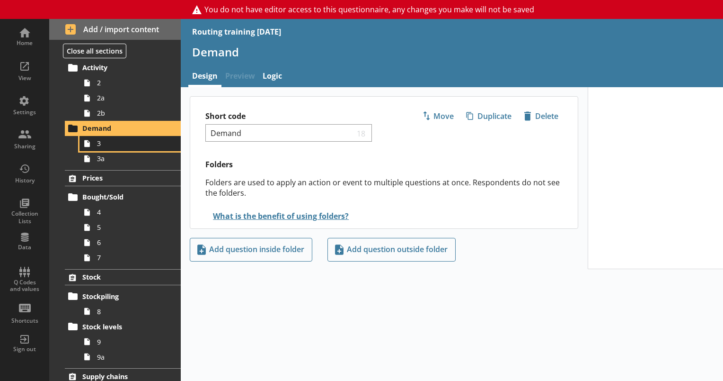
click at [113, 145] on span "3" at bounding box center [132, 143] width 71 height 9
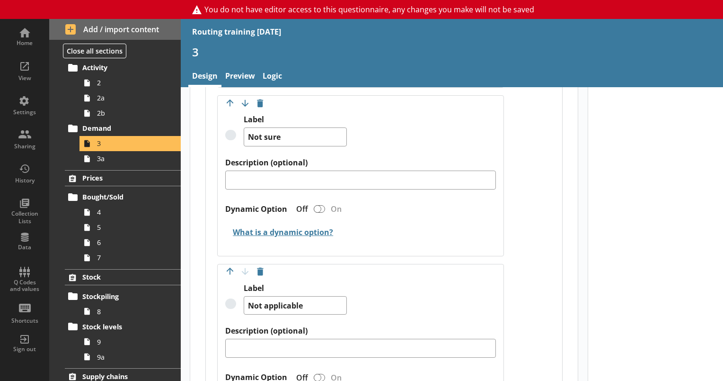
scroll to position [1288, 0]
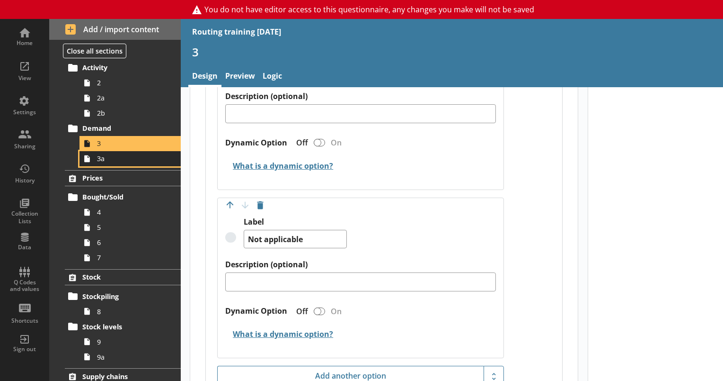
click at [108, 162] on span "3a" at bounding box center [132, 158] width 71 height 9
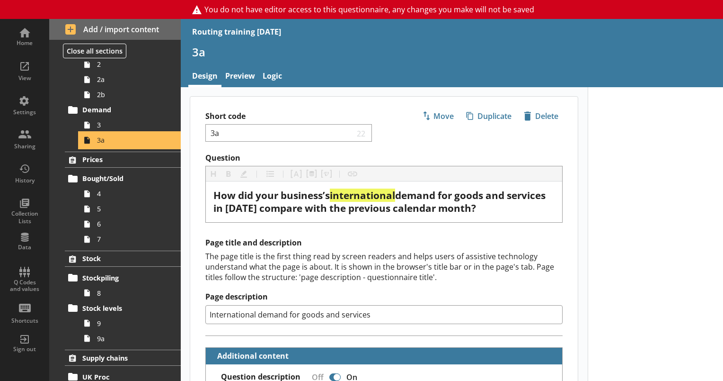
scroll to position [114, 0]
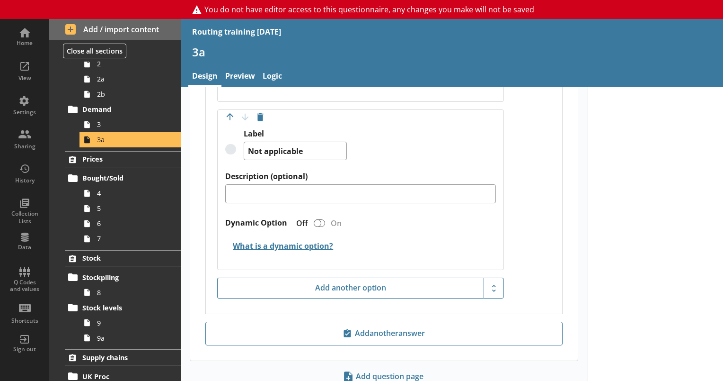
scroll to position [1382, 0]
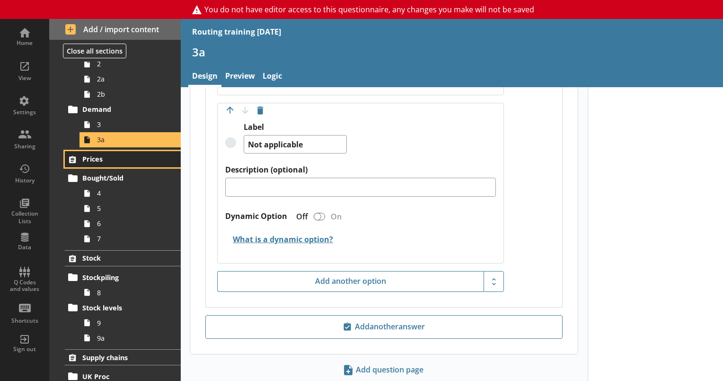
click at [90, 165] on link "Prices" at bounding box center [123, 159] width 116 height 16
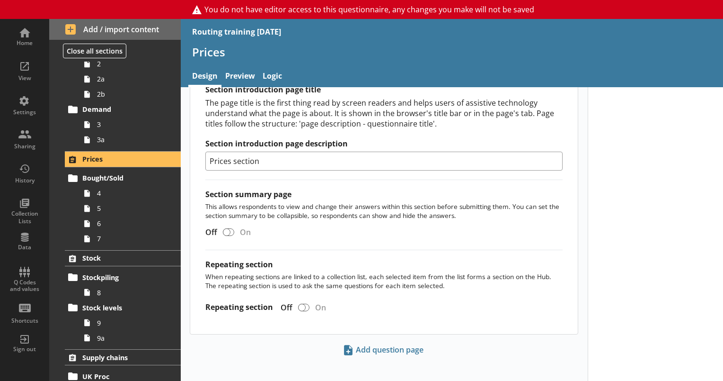
scroll to position [422, 0]
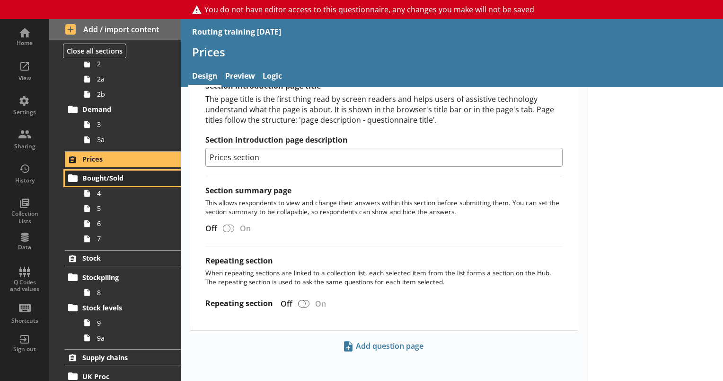
click at [98, 173] on span "Bought/Sold" at bounding box center [123, 177] width 82 height 9
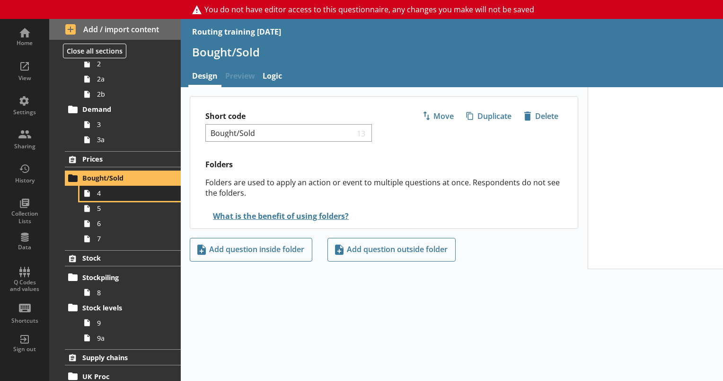
click at [103, 198] on link "4" at bounding box center [130, 193] width 101 height 15
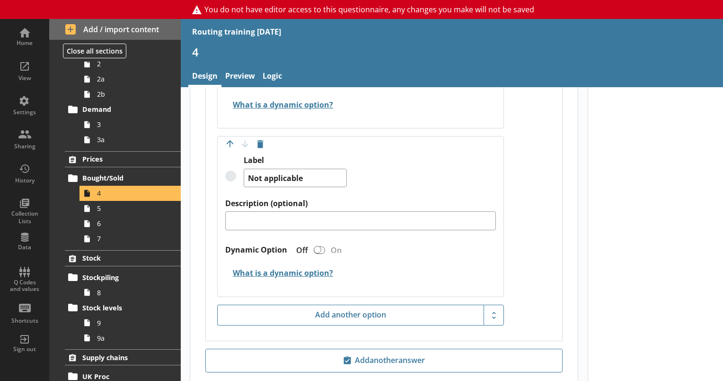
scroll to position [1277, 0]
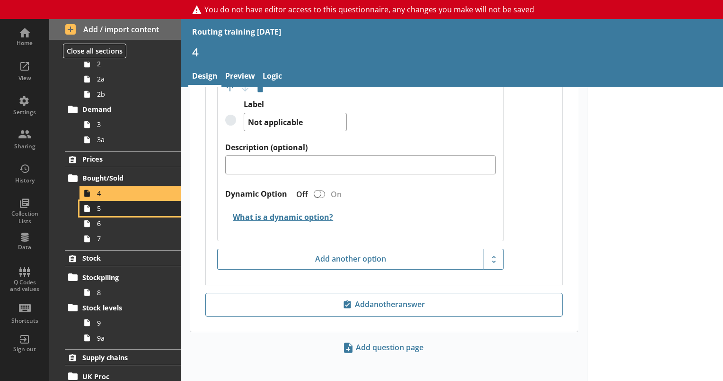
click at [111, 205] on span "5" at bounding box center [132, 208] width 71 height 9
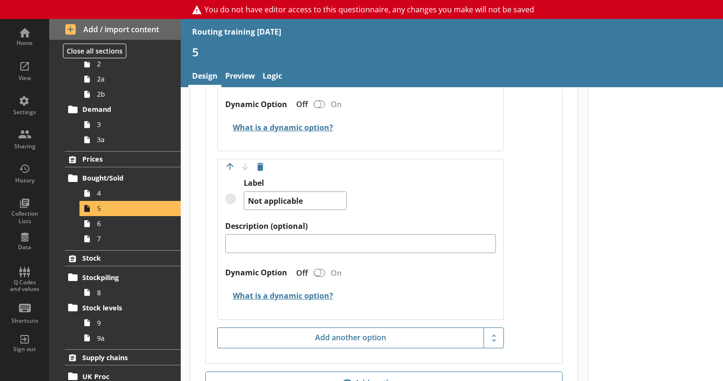
scroll to position [1277, 0]
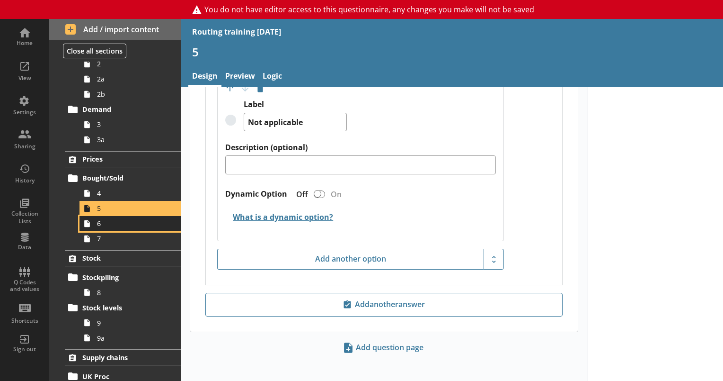
click at [111, 222] on span "6" at bounding box center [132, 223] width 71 height 9
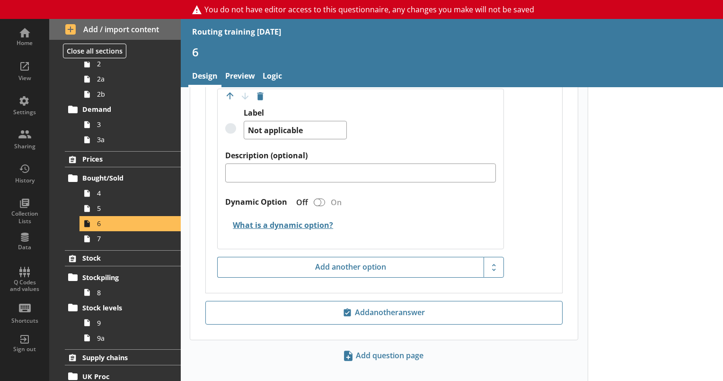
scroll to position [1345, 0]
click at [101, 243] on link "7" at bounding box center [130, 238] width 101 height 15
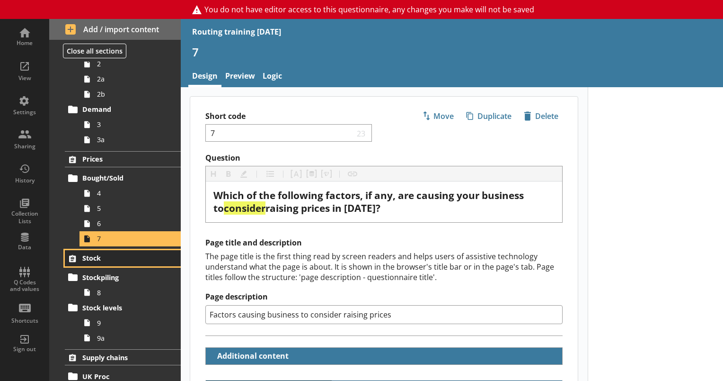
click at [98, 258] on span "Stock" at bounding box center [123, 257] width 82 height 9
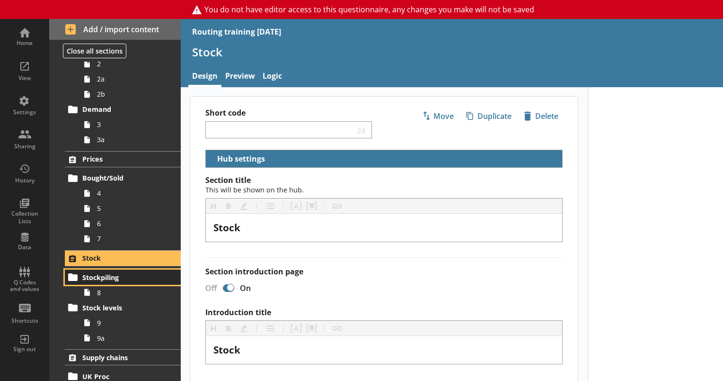
click at [109, 276] on span "Stockpiling" at bounding box center [123, 277] width 82 height 9
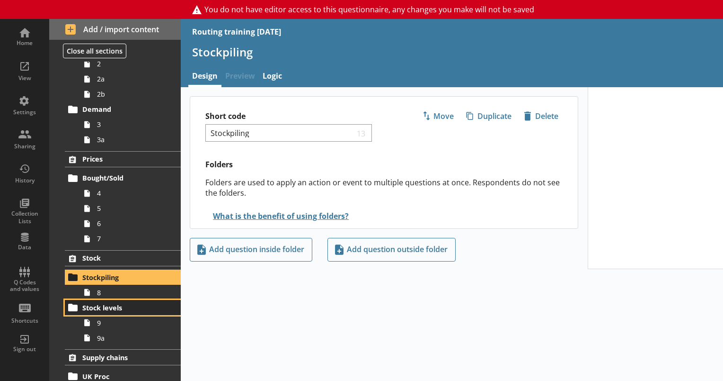
click at [110, 300] on link "Stock levels" at bounding box center [123, 307] width 116 height 15
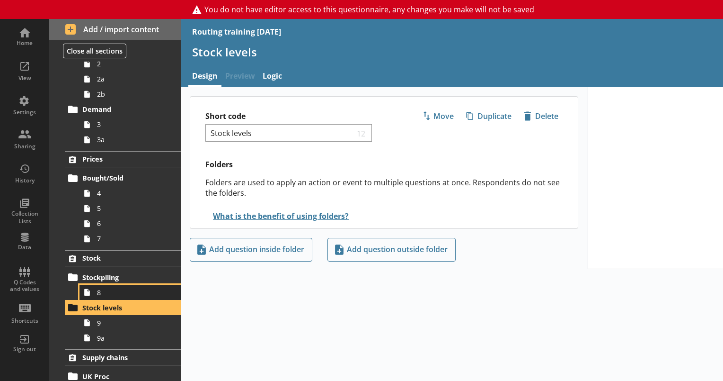
click at [105, 291] on span "8" at bounding box center [132, 292] width 71 height 9
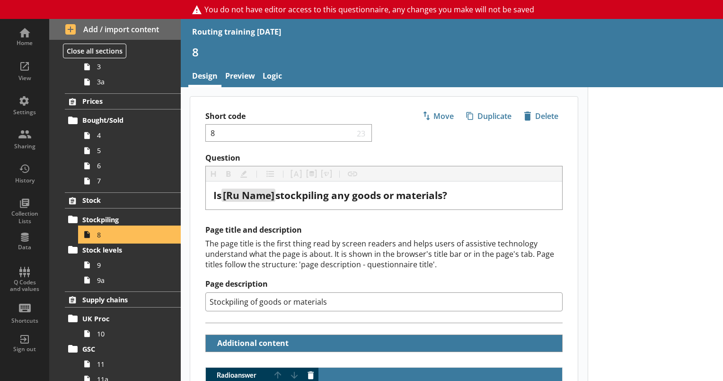
scroll to position [189, 0]
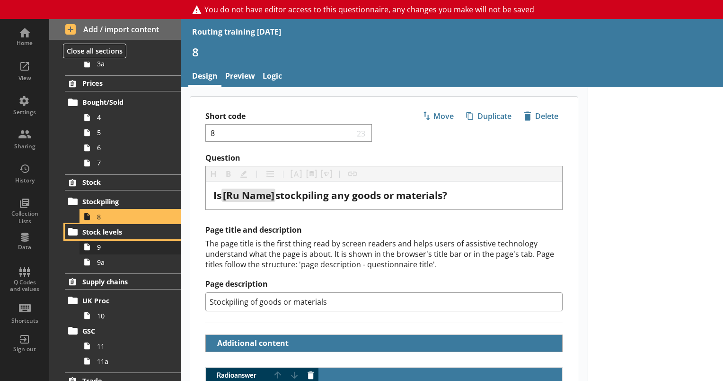
drag, startPoint x: 121, startPoint y: 235, endPoint x: 116, endPoint y: 240, distance: 7.0
click at [121, 235] on span "Stock levels" at bounding box center [123, 231] width 82 height 9
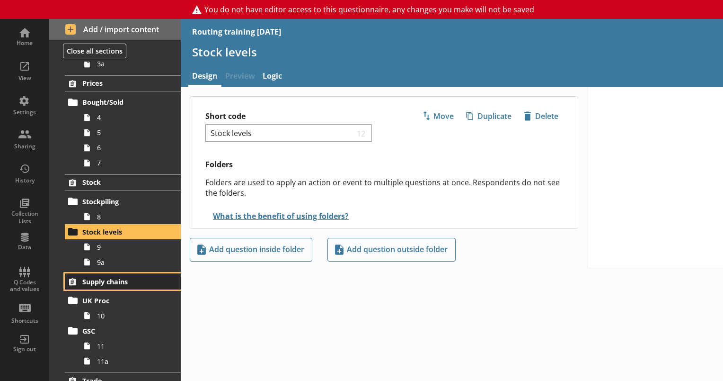
click at [112, 278] on span "Supply chains" at bounding box center [123, 281] width 82 height 9
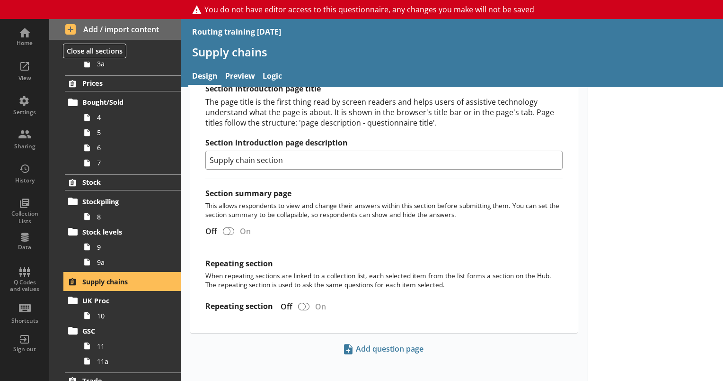
scroll to position [409, 0]
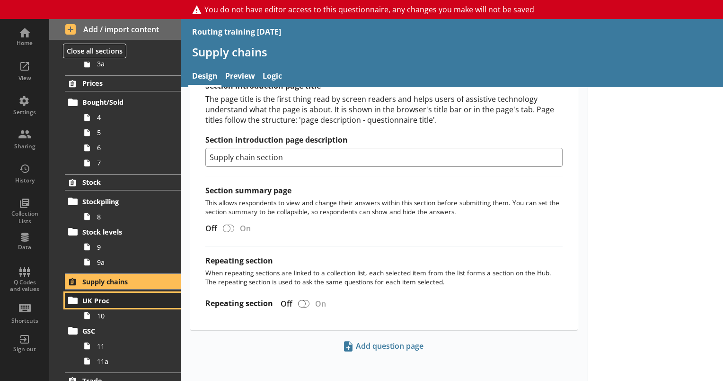
click at [110, 300] on span "UK Proc" at bounding box center [123, 300] width 82 height 9
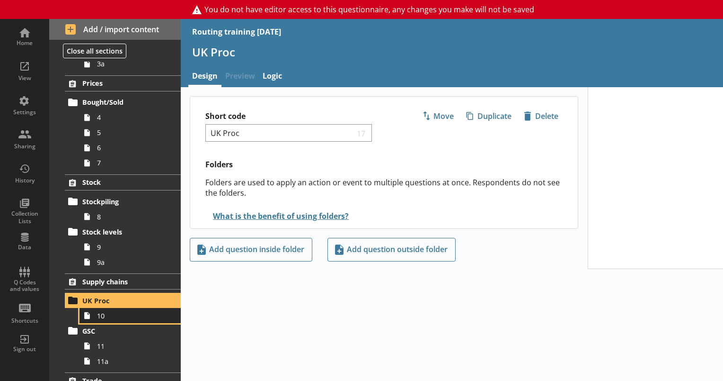
click at [106, 311] on span "10" at bounding box center [132, 315] width 71 height 9
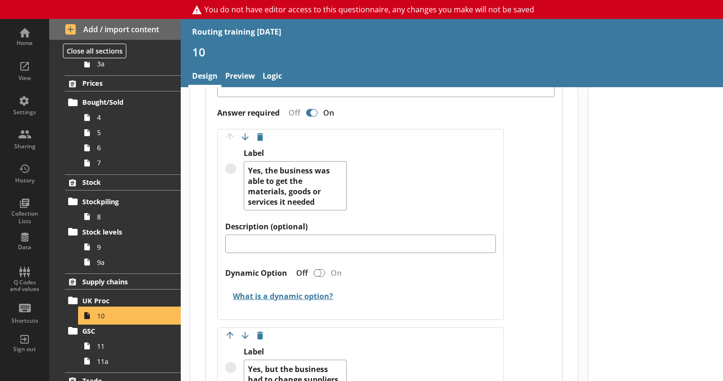
scroll to position [379, 0]
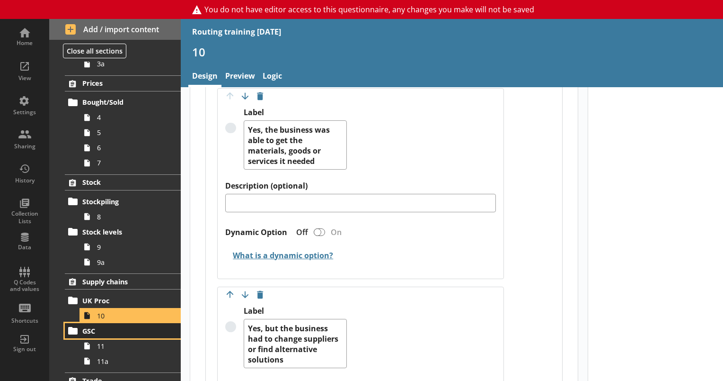
click at [101, 335] on link "GSC" at bounding box center [123, 330] width 116 height 15
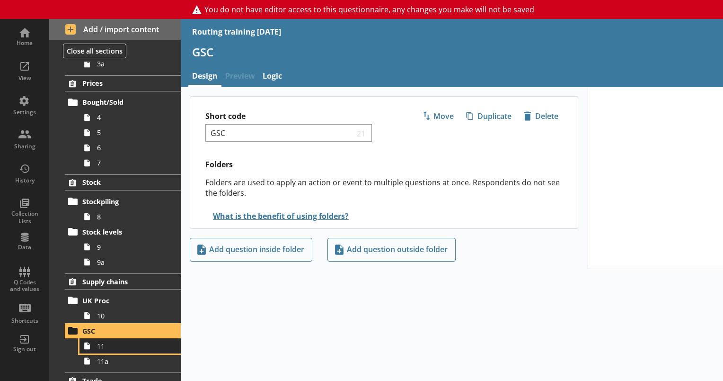
click at [118, 347] on span "11" at bounding box center [132, 345] width 71 height 9
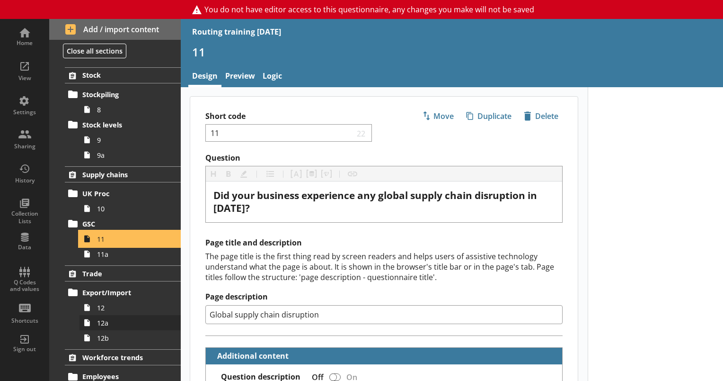
scroll to position [331, 0]
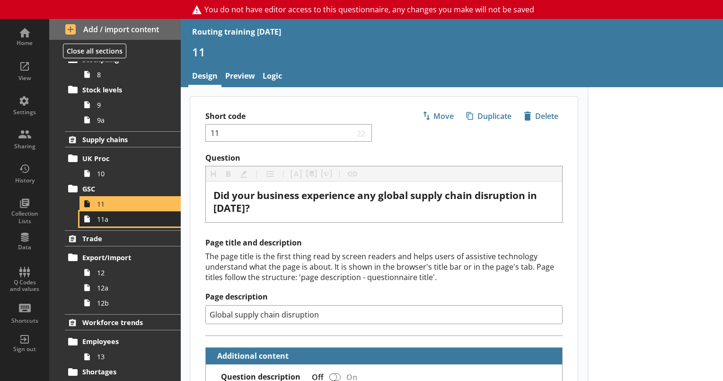
click at [108, 223] on link "11a" at bounding box center [130, 218] width 101 height 15
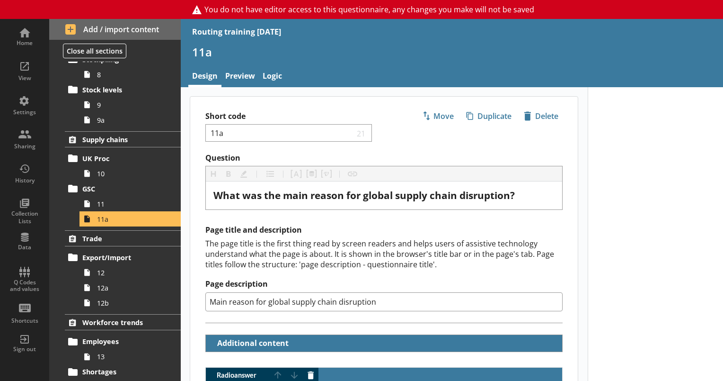
click at [116, 254] on span "Export/Import" at bounding box center [123, 257] width 82 height 9
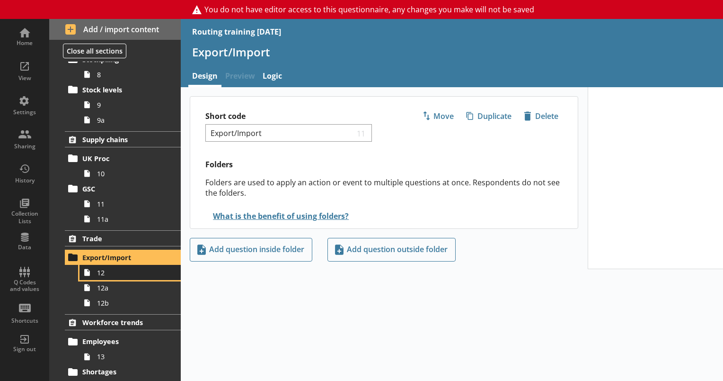
click at [103, 271] on span "12" at bounding box center [132, 272] width 71 height 9
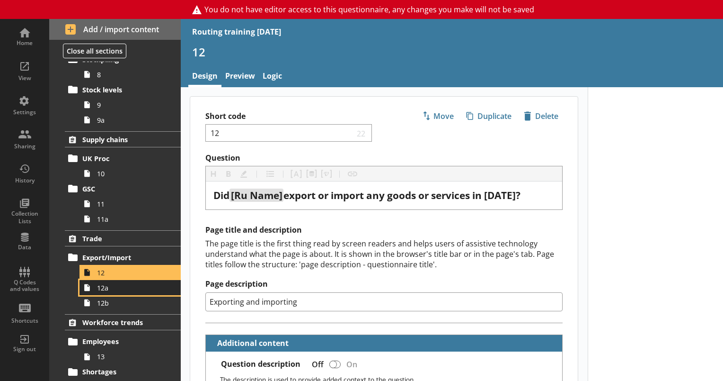
click at [113, 294] on link "12a" at bounding box center [130, 287] width 101 height 15
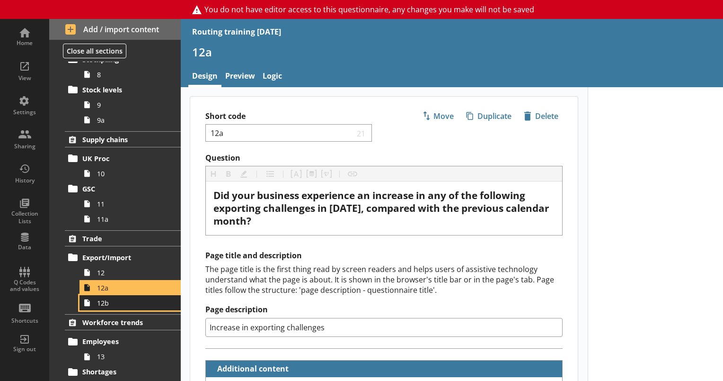
click at [113, 302] on span "12b" at bounding box center [132, 302] width 71 height 9
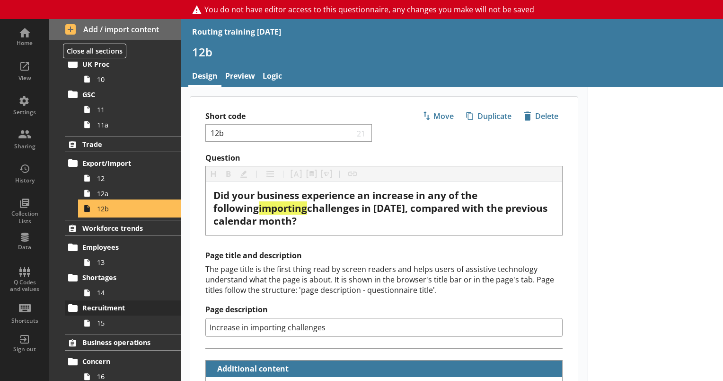
scroll to position [426, 0]
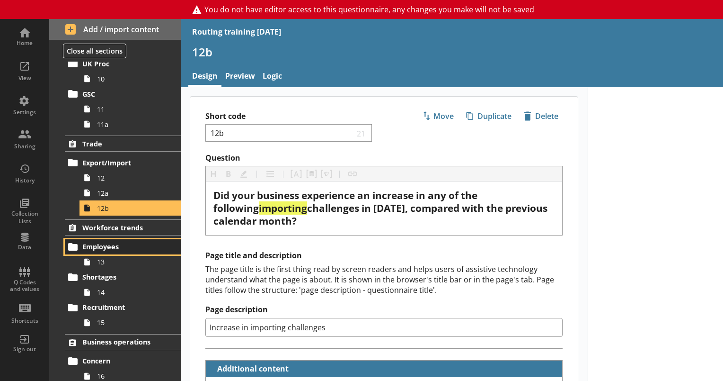
click at [102, 248] on span "Employees" at bounding box center [123, 246] width 82 height 9
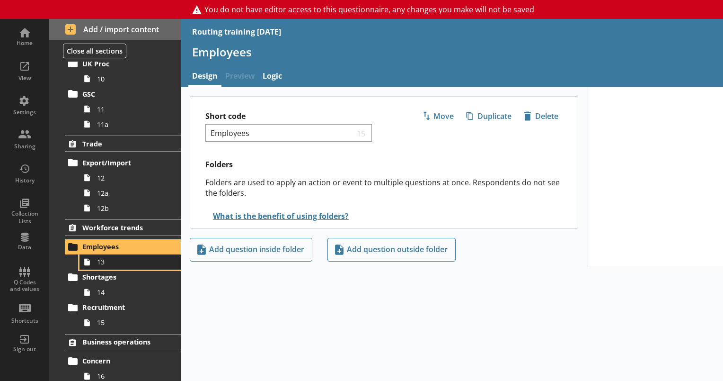
click at [102, 259] on span "13" at bounding box center [132, 261] width 71 height 9
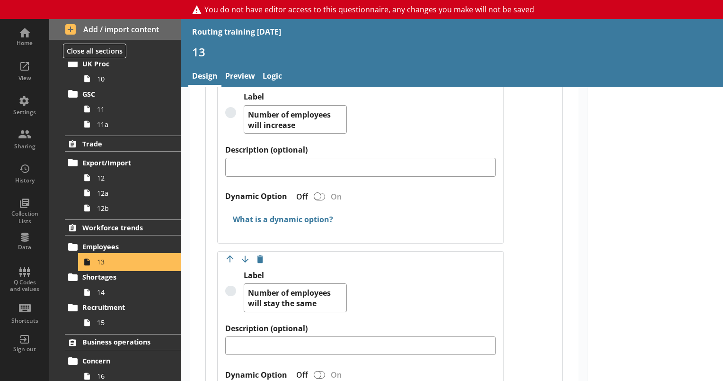
scroll to position [805, 0]
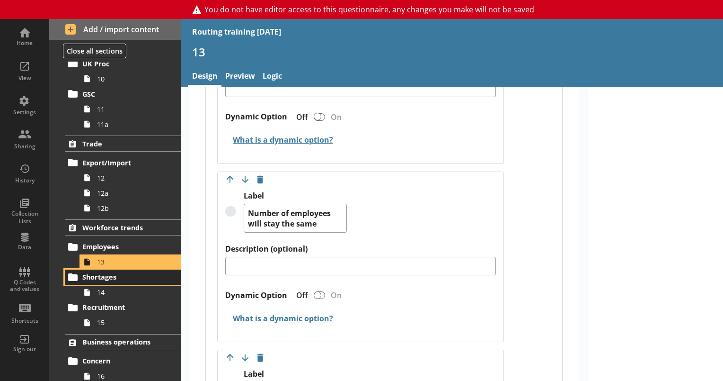
click at [114, 275] on span "Shortages" at bounding box center [123, 276] width 82 height 9
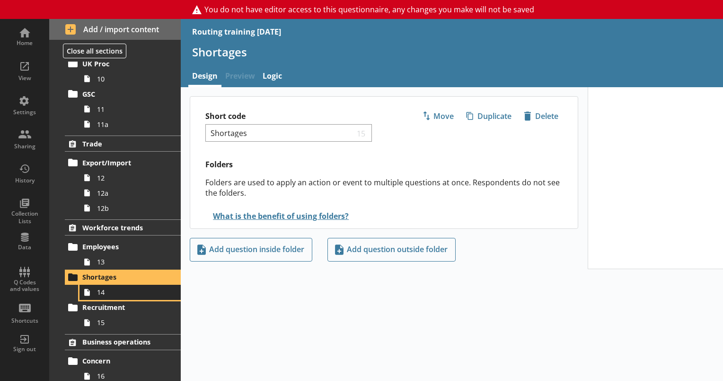
click at [106, 295] on link "14" at bounding box center [130, 292] width 101 height 15
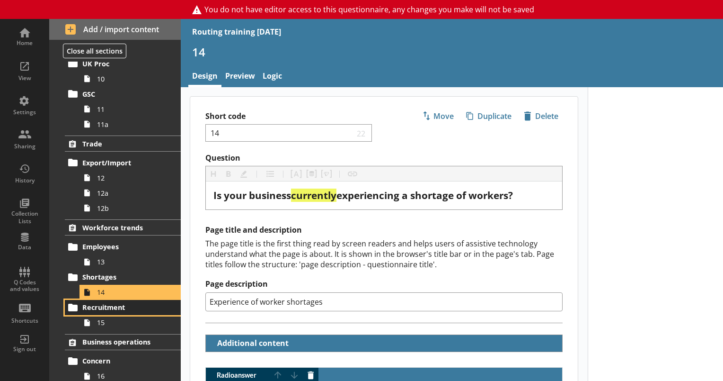
click at [117, 303] on span "Recruitment" at bounding box center [123, 307] width 82 height 9
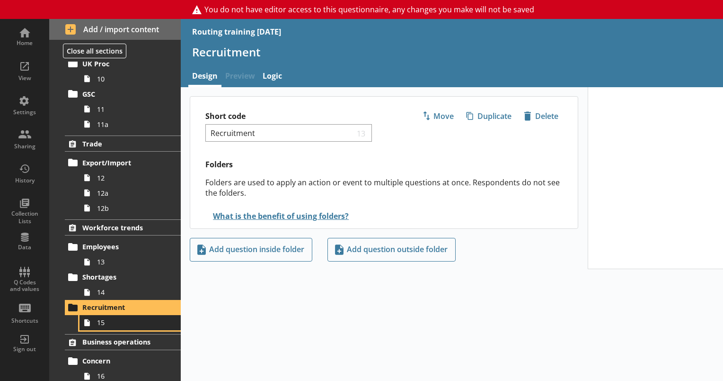
click at [114, 320] on span "15" at bounding box center [132, 322] width 71 height 9
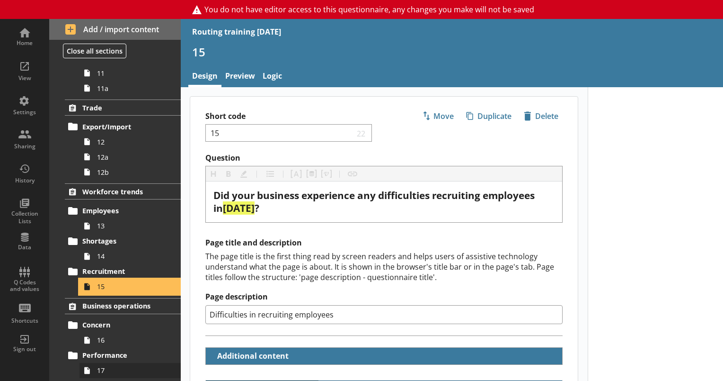
scroll to position [521, 0]
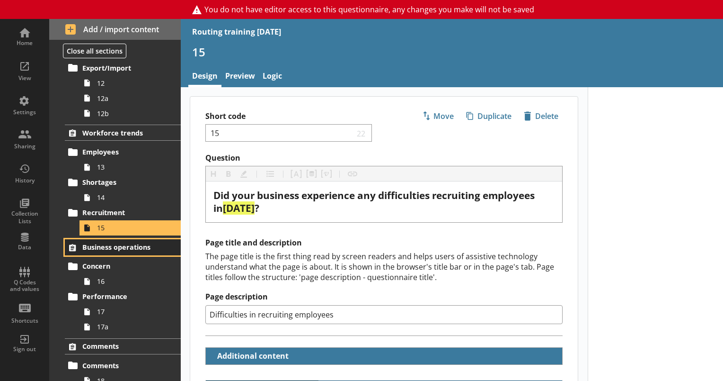
click at [121, 246] on span "Business operations" at bounding box center [123, 246] width 82 height 9
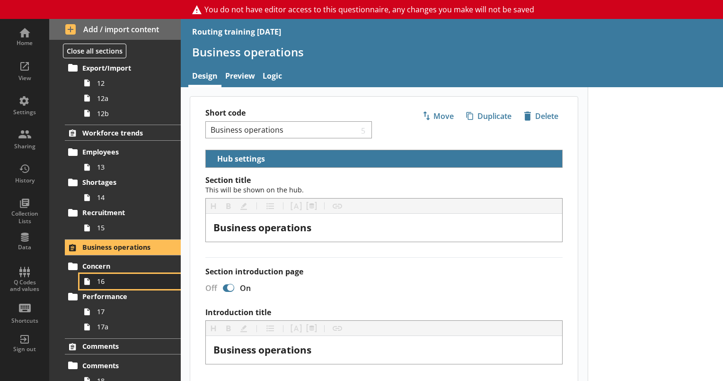
click at [108, 278] on span "16" at bounding box center [132, 280] width 71 height 9
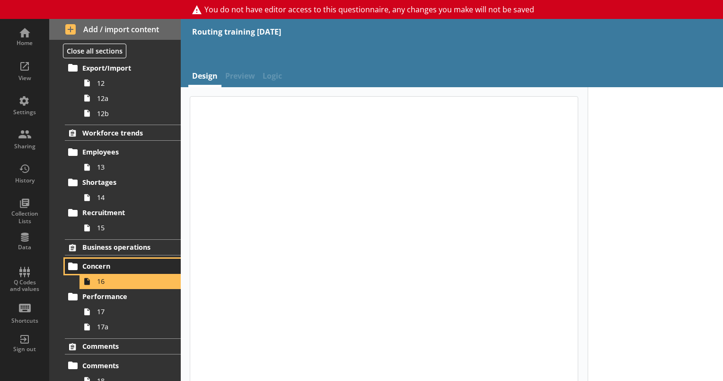
click at [107, 270] on link "Concern" at bounding box center [123, 265] width 116 height 15
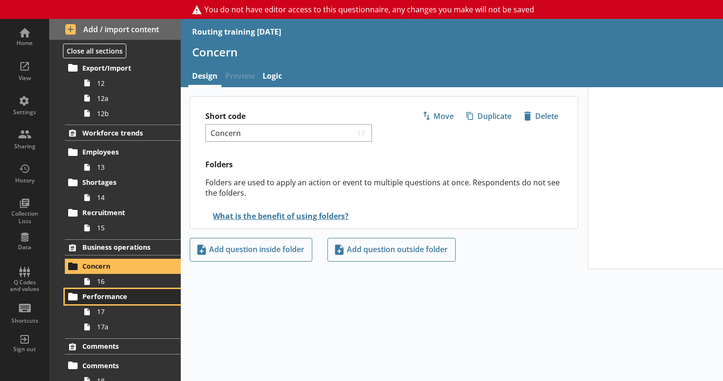
click at [121, 294] on span "Performance" at bounding box center [123, 296] width 82 height 9
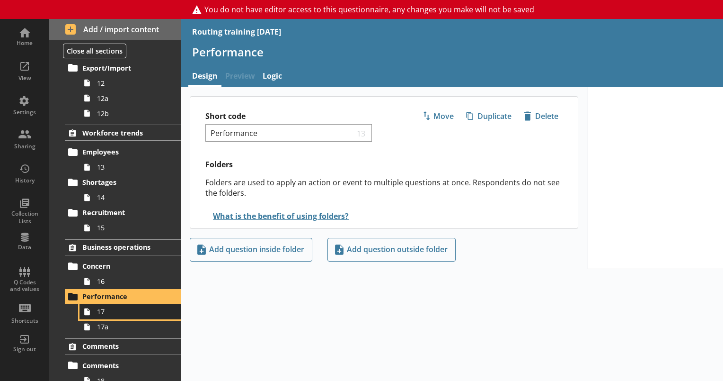
click at [112, 312] on span "17" at bounding box center [132, 311] width 71 height 9
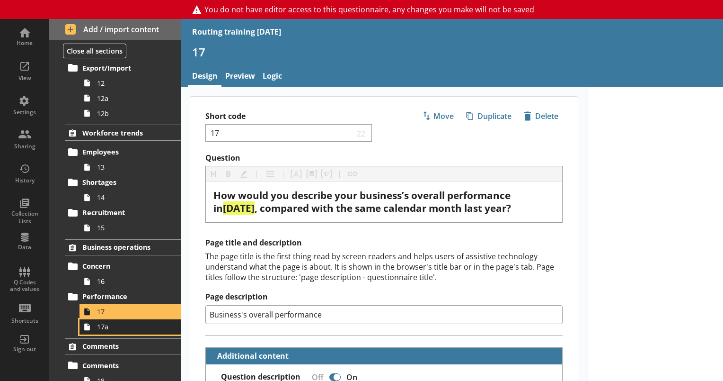
click at [112, 328] on span "17a" at bounding box center [132, 326] width 71 height 9
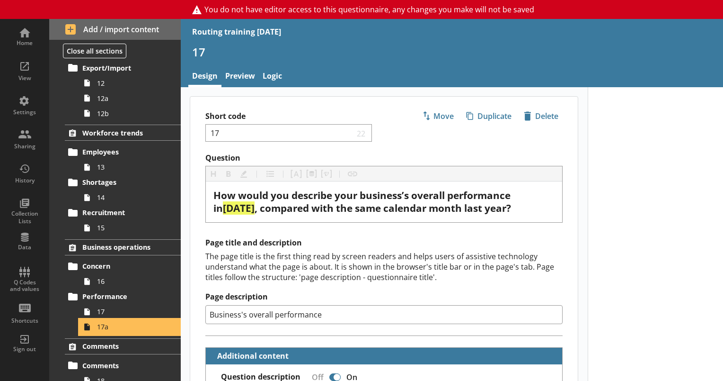
type textarea "x"
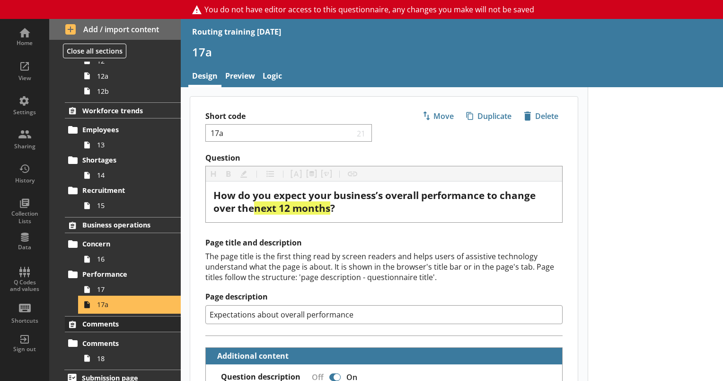
scroll to position [549, 0]
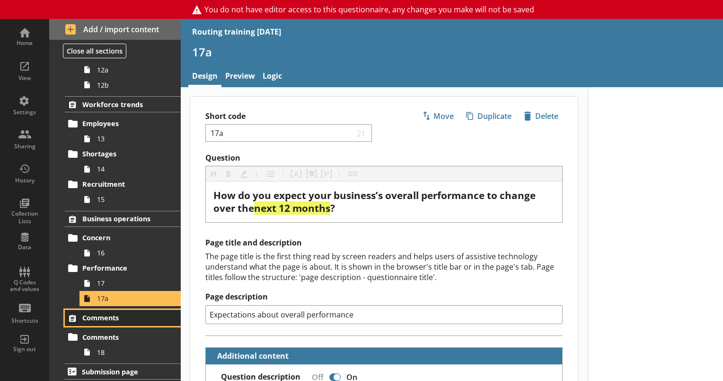
click at [114, 318] on span "Comments" at bounding box center [123, 317] width 82 height 9
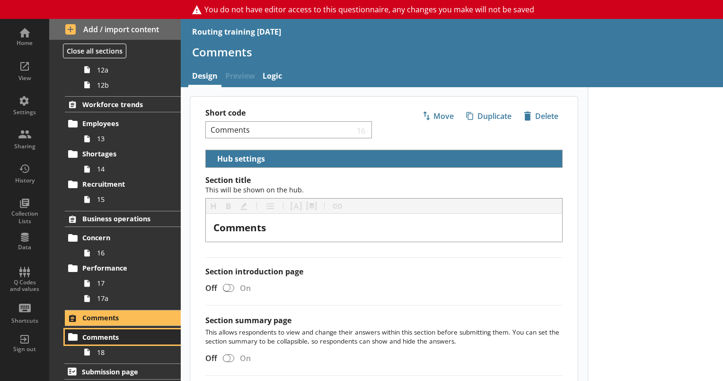
click at [111, 336] on span "Comments" at bounding box center [123, 336] width 82 height 9
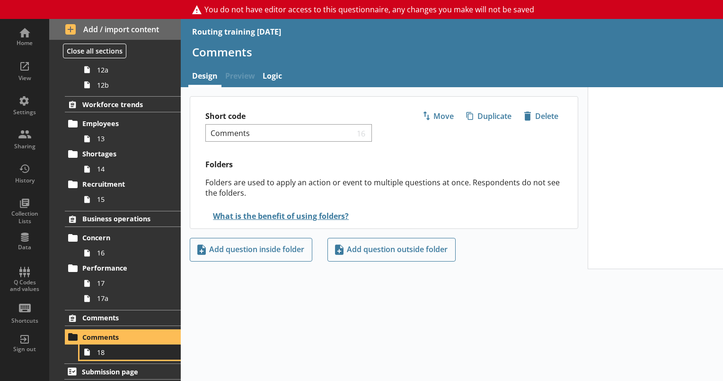
click at [101, 352] on span "18" at bounding box center [132, 352] width 71 height 9
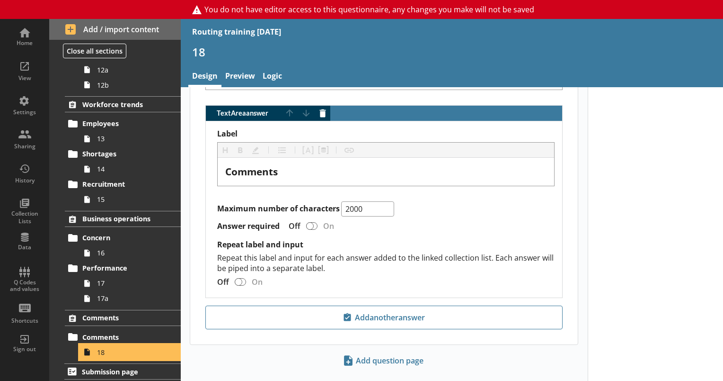
scroll to position [517, 0]
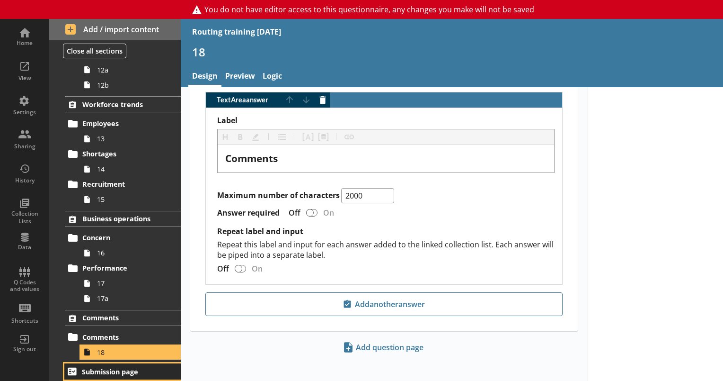
click at [124, 369] on span "Submission page" at bounding box center [123, 371] width 82 height 9
